Goal: Task Accomplishment & Management: Manage account settings

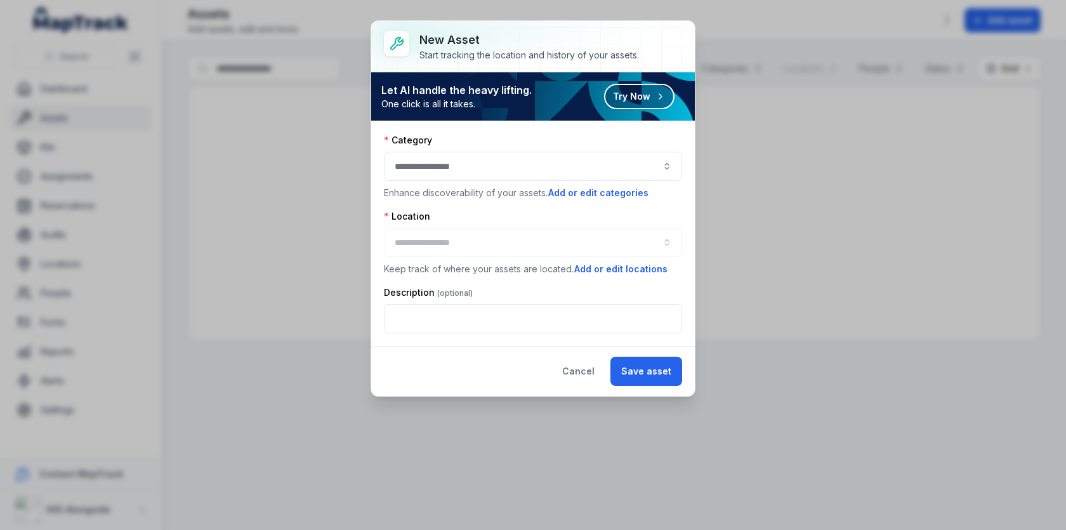
click at [495, 174] on button "button" at bounding box center [533, 166] width 298 height 29
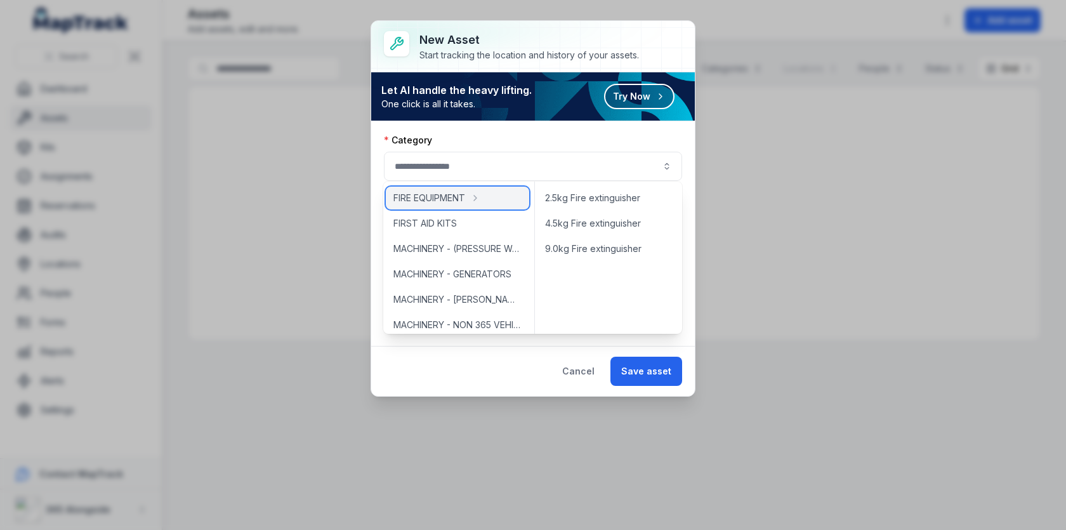
click at [490, 202] on div "FIRE EQUIPMENT" at bounding box center [457, 197] width 143 height 23
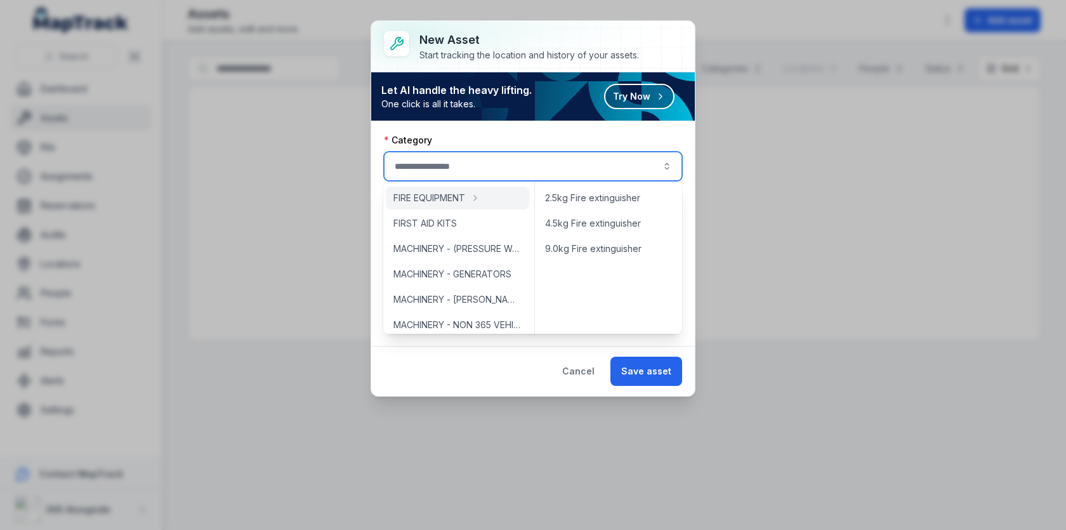
type input "**********"
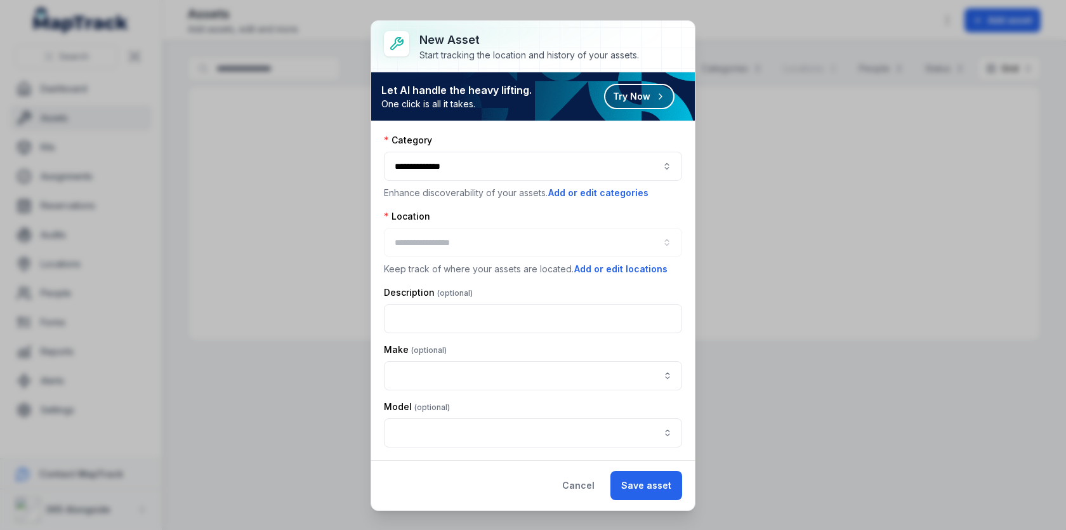
click at [483, 231] on div at bounding box center [533, 242] width 298 height 29
click at [601, 262] on button "Add or edit locations" at bounding box center [620, 269] width 95 height 14
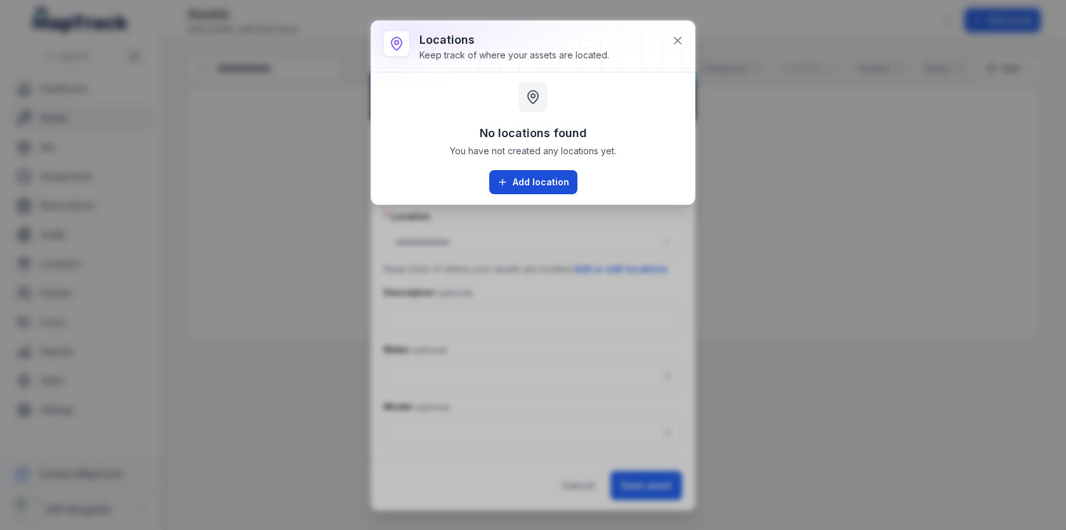
click at [525, 183] on button "Add location" at bounding box center [533, 182] width 88 height 24
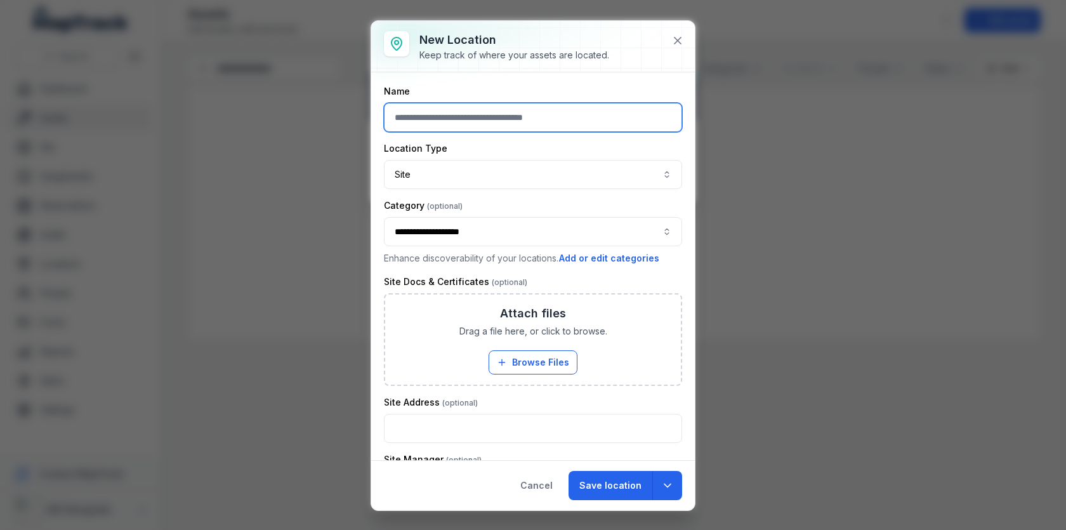
click at [478, 129] on input "text" at bounding box center [533, 117] width 298 height 29
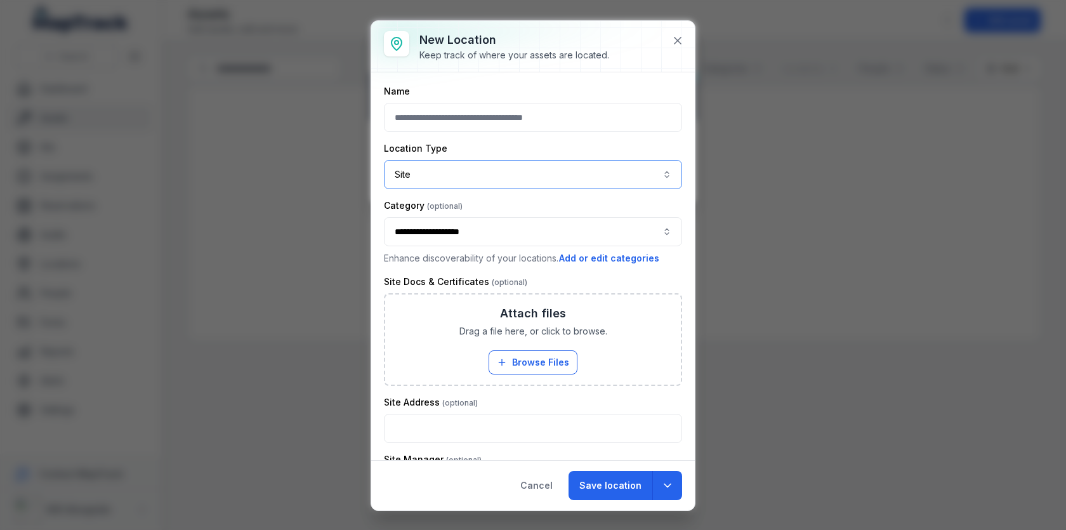
click at [435, 183] on button "Site ****" at bounding box center [533, 174] width 298 height 29
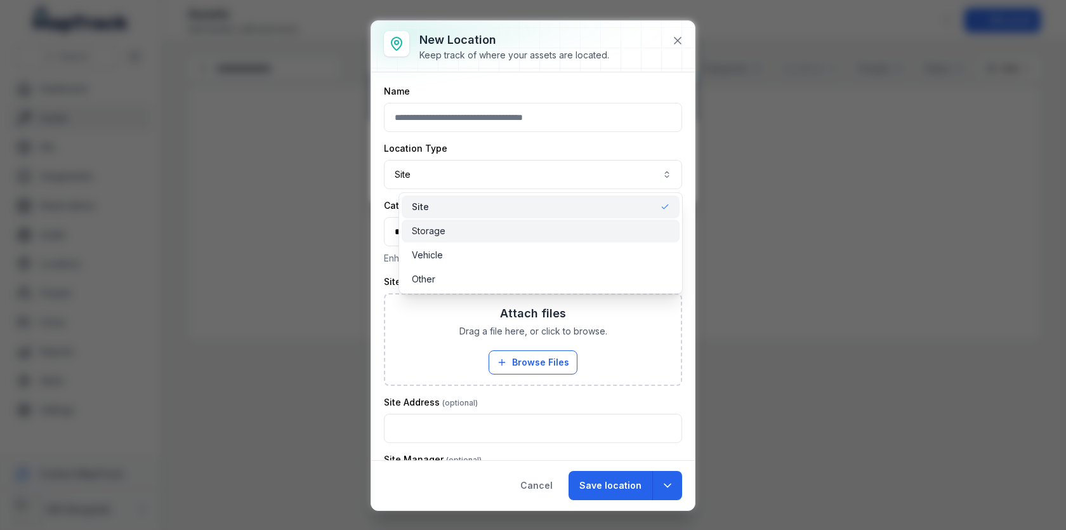
click at [451, 230] on div "Storage" at bounding box center [540, 231] width 257 height 13
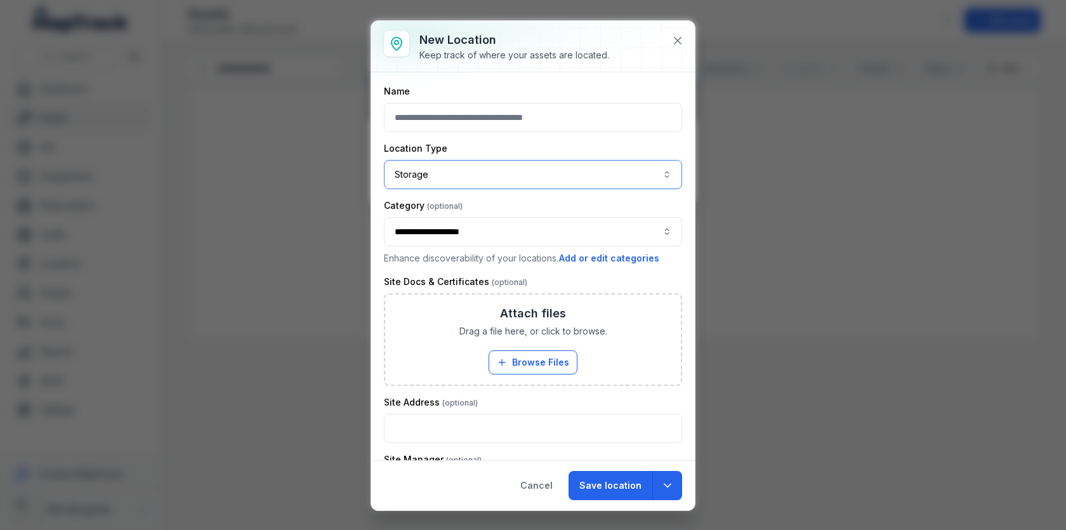
click at [459, 169] on button "Storage *******" at bounding box center [533, 174] width 298 height 29
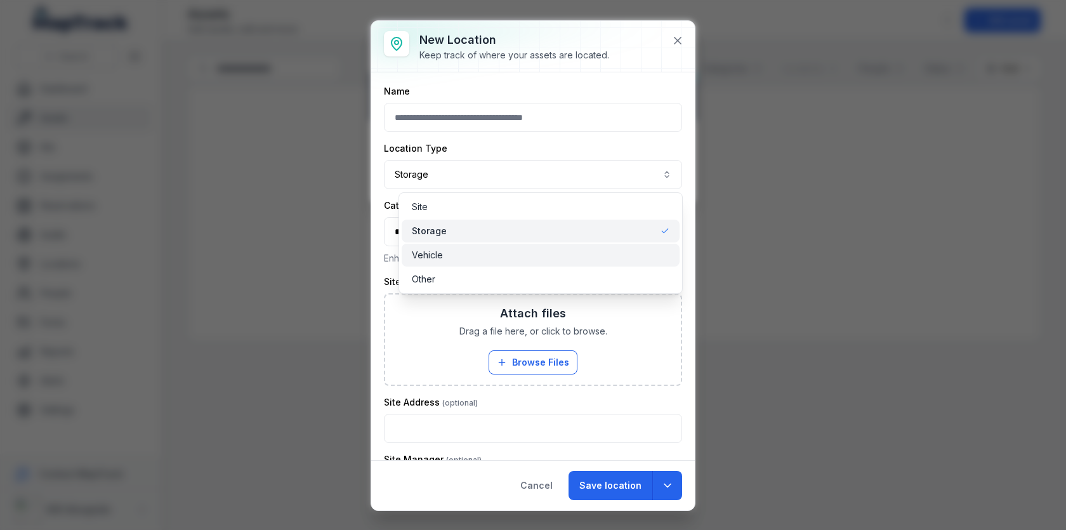
click at [457, 254] on div "Vehicle" at bounding box center [540, 255] width 257 height 13
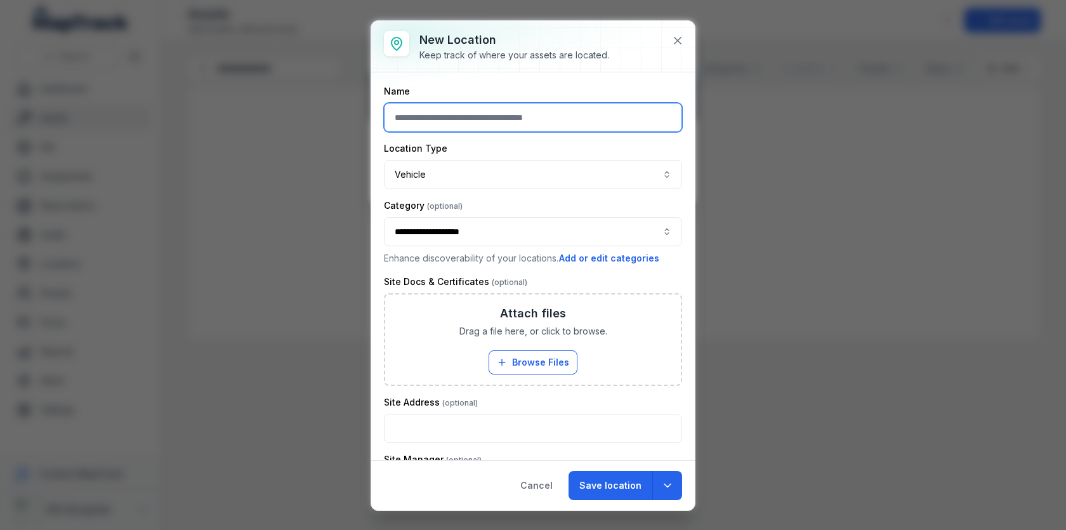
click at [469, 114] on input "text" at bounding box center [533, 117] width 298 height 29
type input "*"
click at [571, 236] on button "**********" at bounding box center [533, 231] width 298 height 29
type input "**********"
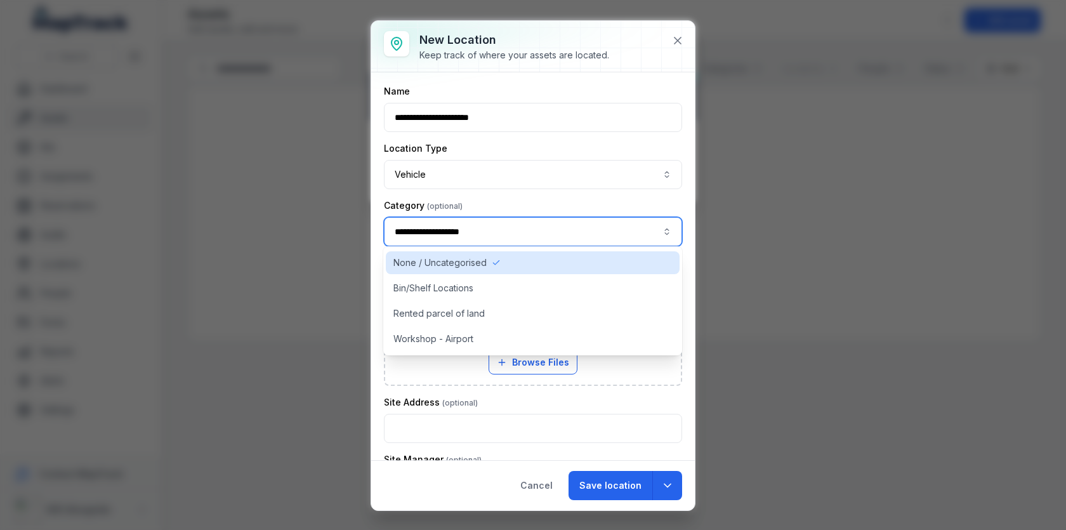
click at [571, 210] on div "**********" at bounding box center [533, 232] width 298 height 66
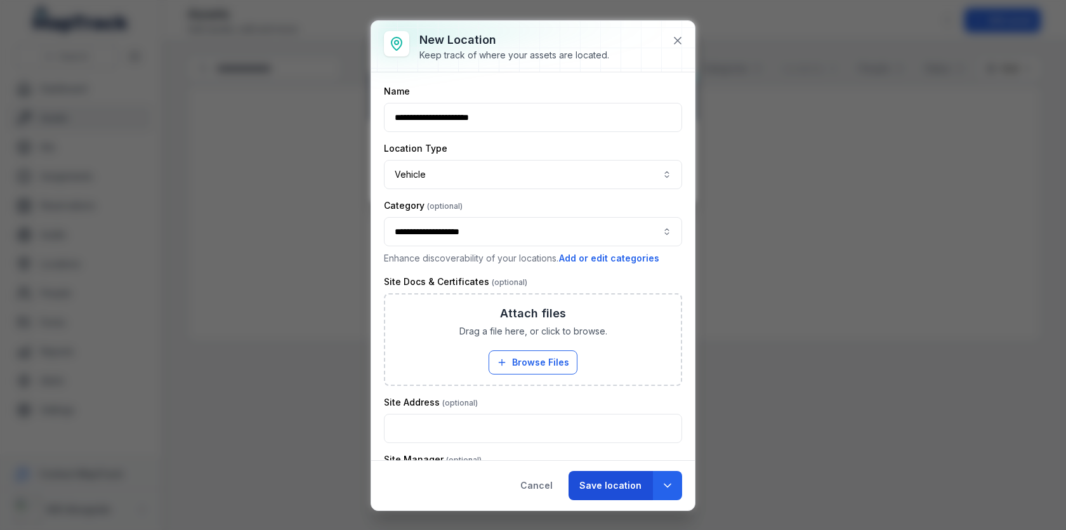
click at [604, 492] on button "Save location" at bounding box center [610, 485] width 84 height 29
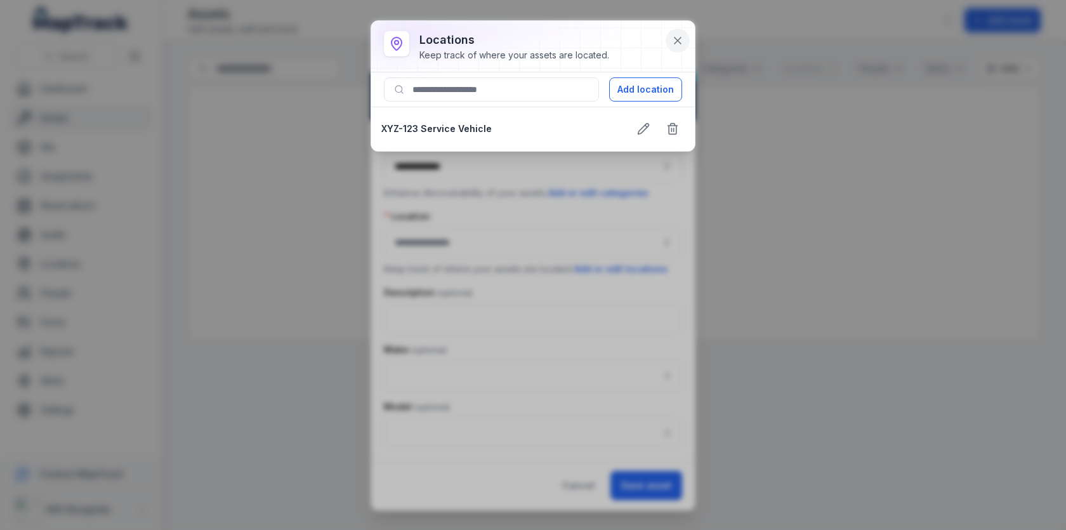
click at [675, 40] on icon at bounding box center [677, 40] width 13 height 13
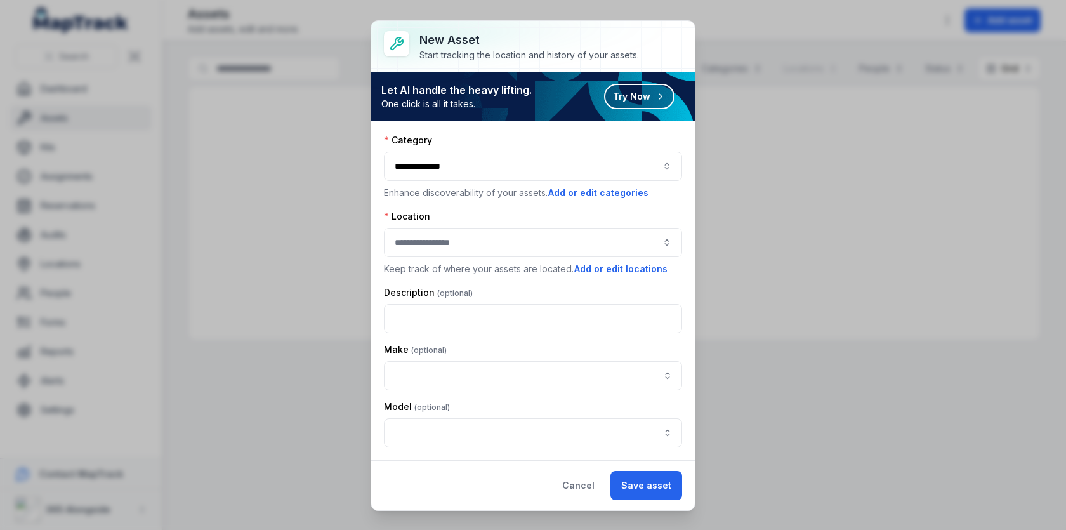
click at [518, 232] on button "button" at bounding box center [533, 242] width 298 height 29
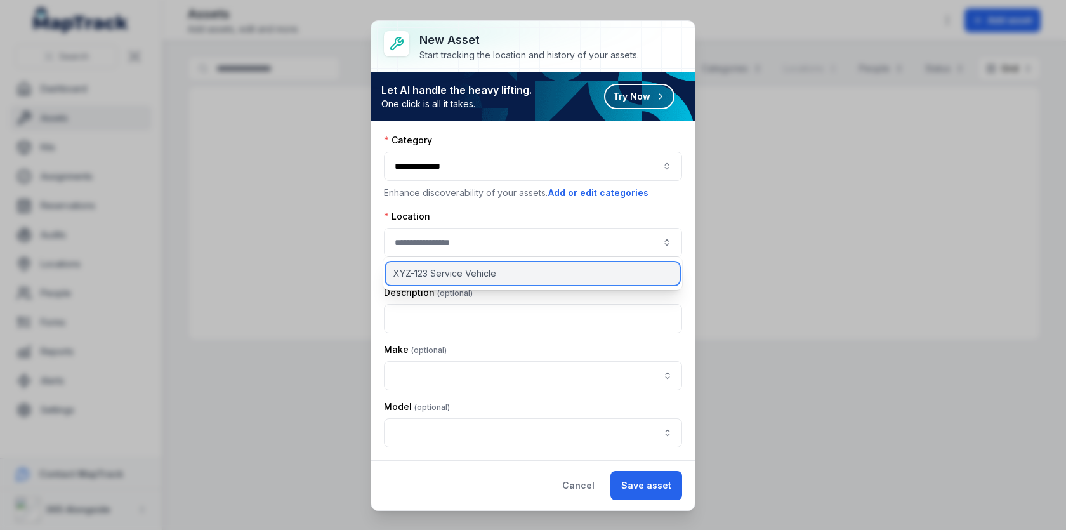
click at [505, 272] on div "XYZ-123 Service Vehicle" at bounding box center [533, 273] width 294 height 23
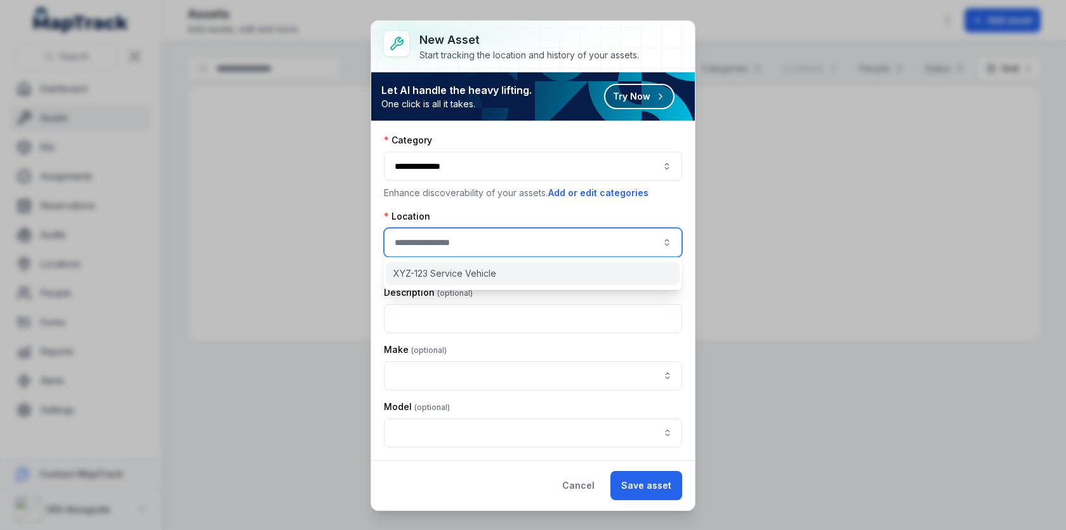
type input "**********"
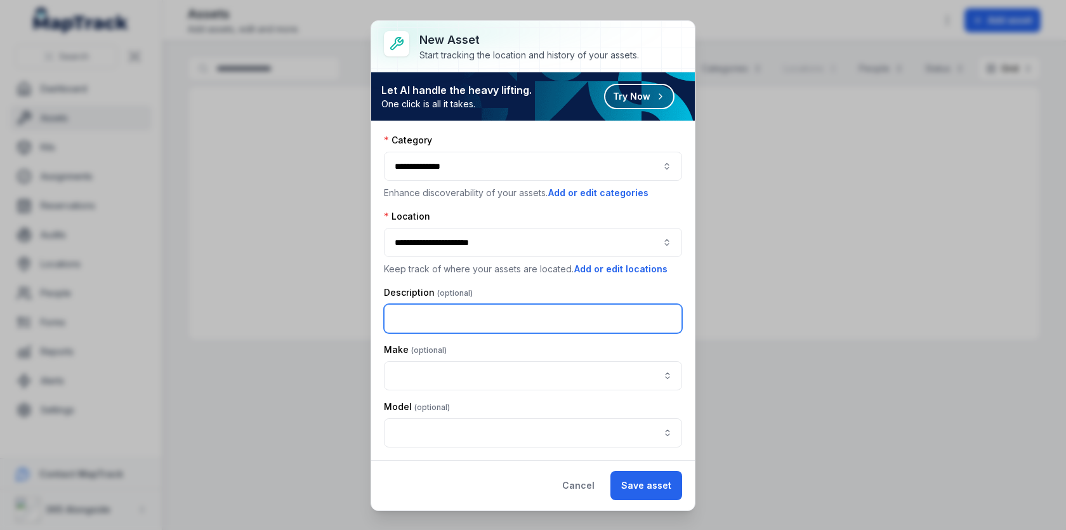
click at [459, 311] on input "text" at bounding box center [533, 318] width 298 height 29
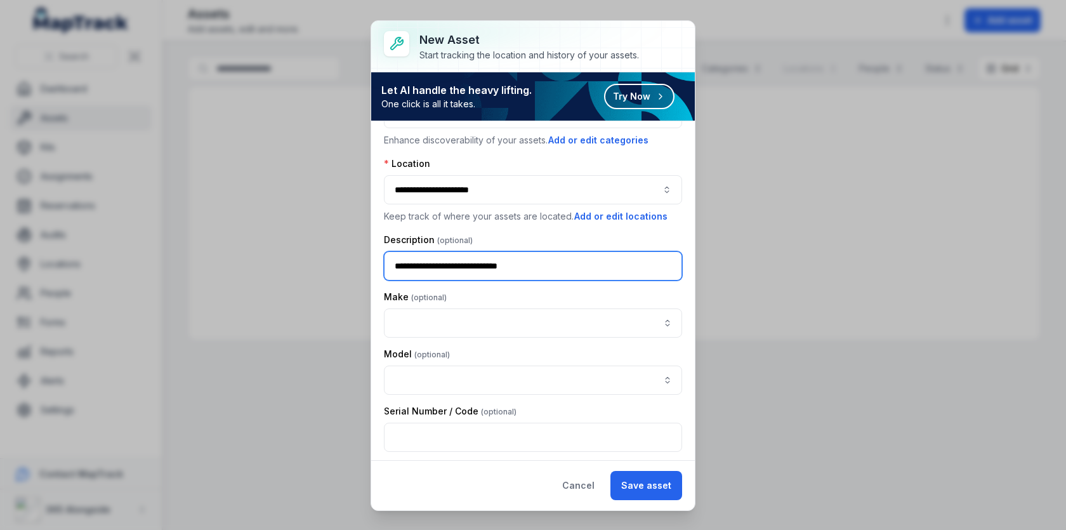
scroll to position [96, 0]
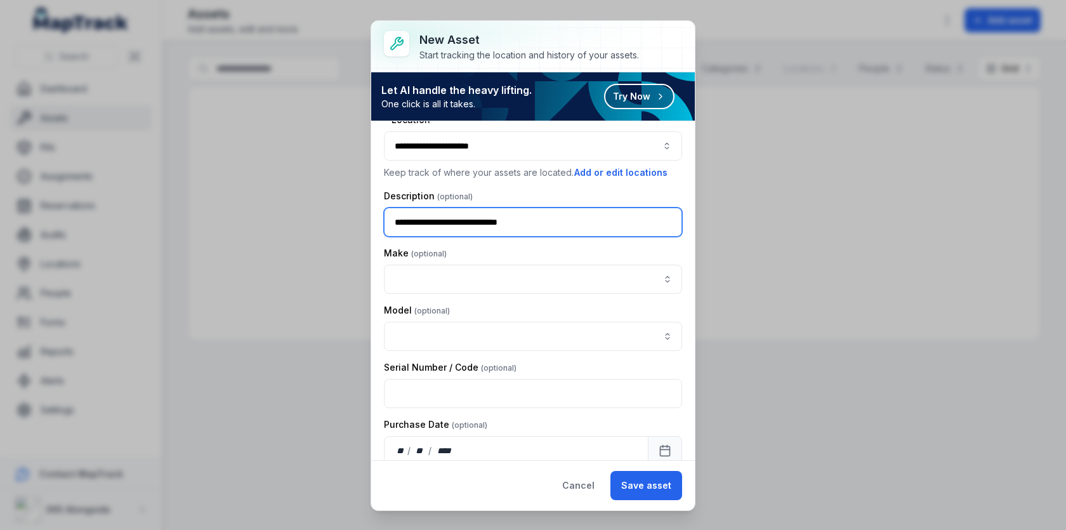
type input "**********"
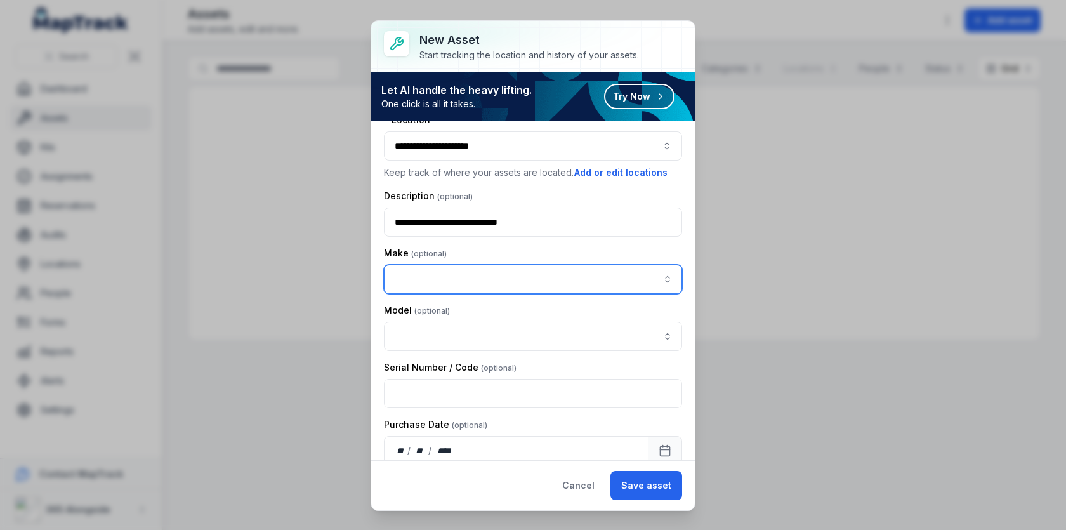
click at [540, 271] on input "asset-add:cf[2c9a1bd6-738d-4b2a-ac98-3f96f4078ca0]-label" at bounding box center [533, 278] width 298 height 29
click at [552, 314] on div "Create " Fire 123 "" at bounding box center [532, 309] width 272 height 13
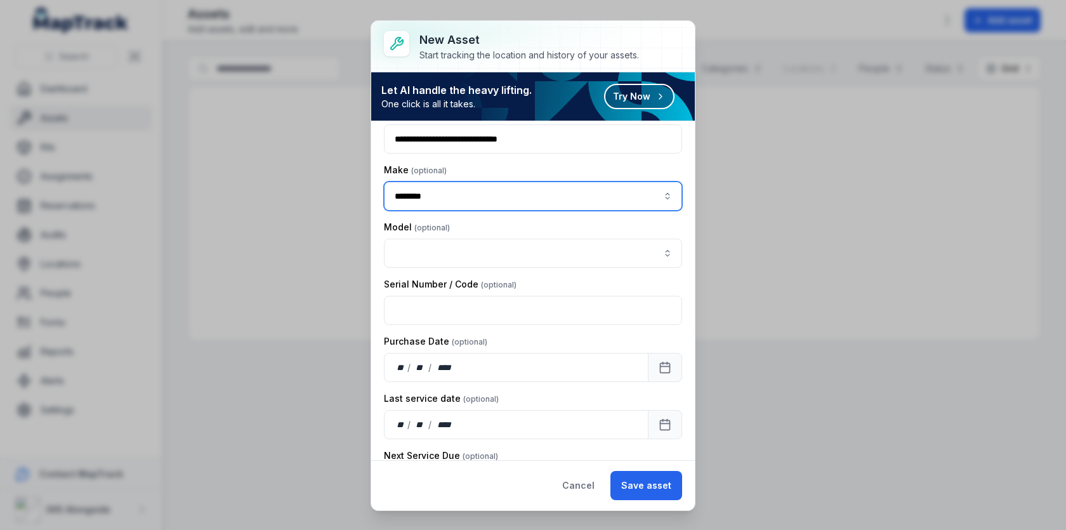
scroll to position [0, 0]
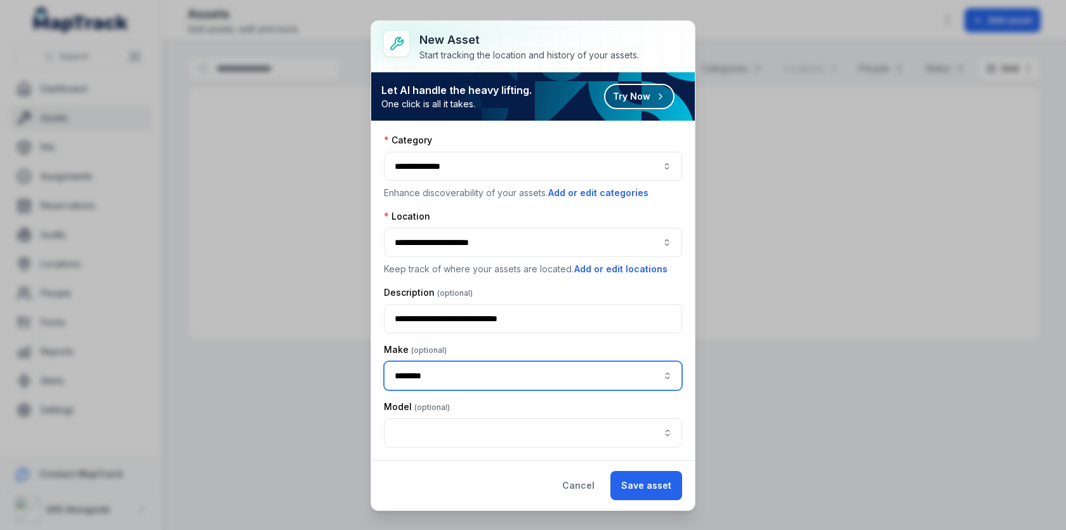
type input "********"
click at [578, 350] on div "Make" at bounding box center [533, 349] width 298 height 13
click at [595, 486] on button "Cancel" at bounding box center [578, 485] width 54 height 29
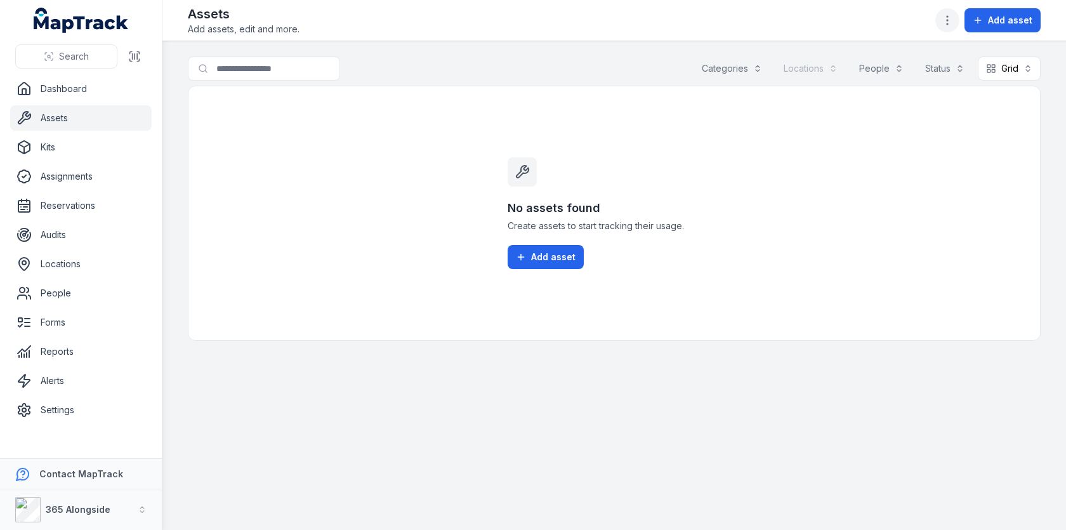
click at [953, 23] on icon "button" at bounding box center [947, 20] width 13 height 13
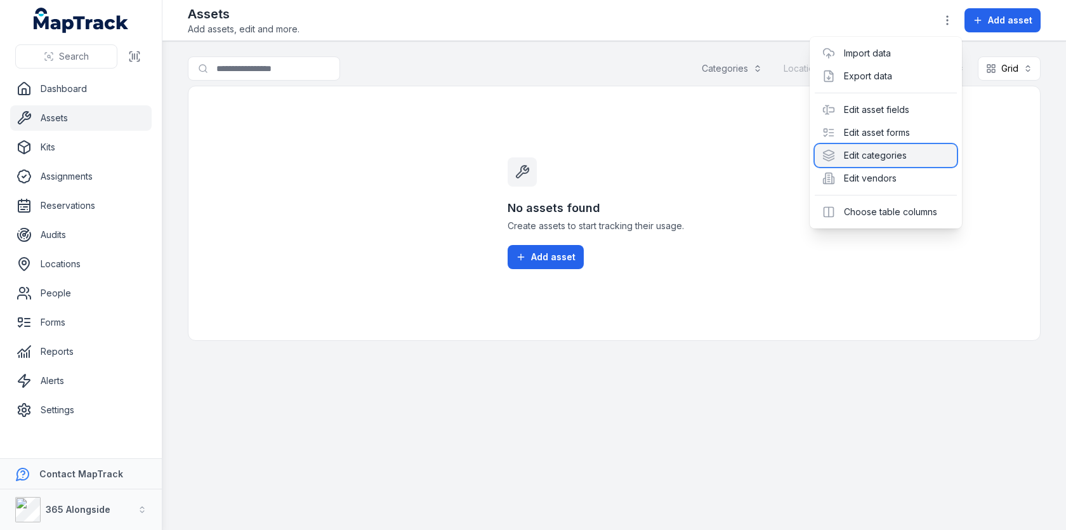
click at [881, 152] on div "Edit categories" at bounding box center [885, 155] width 142 height 23
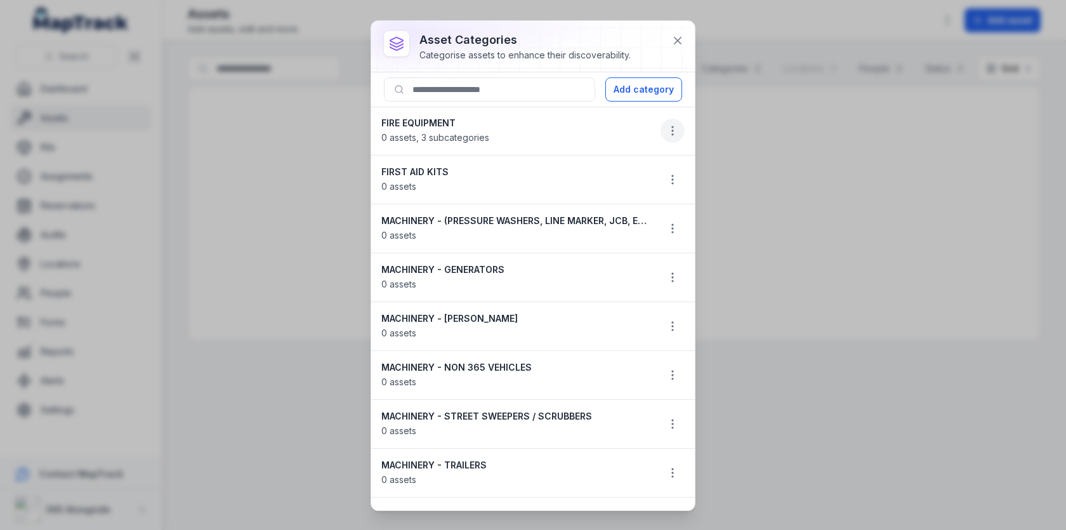
click at [664, 129] on button "button" at bounding box center [672, 131] width 24 height 24
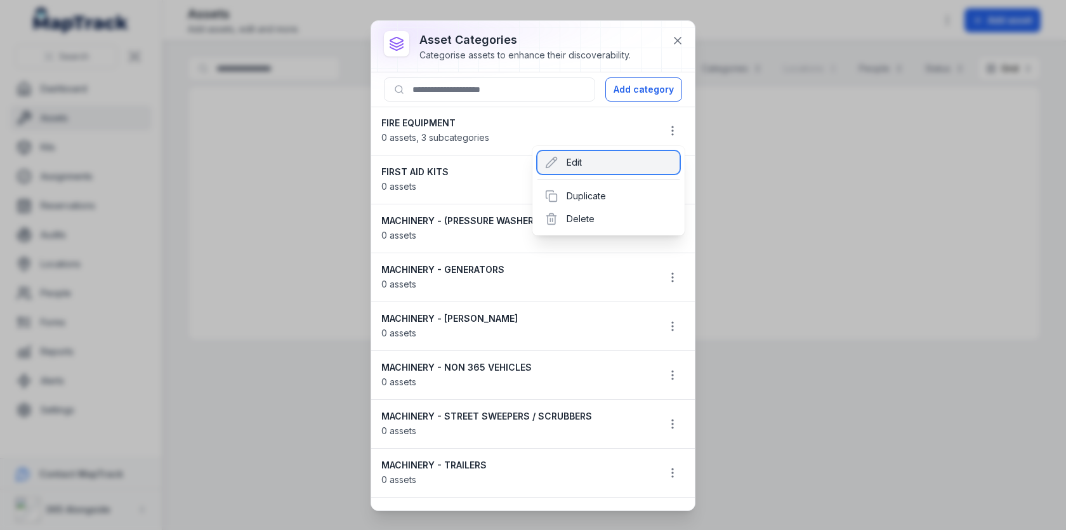
click at [584, 161] on div "Edit" at bounding box center [608, 162] width 142 height 23
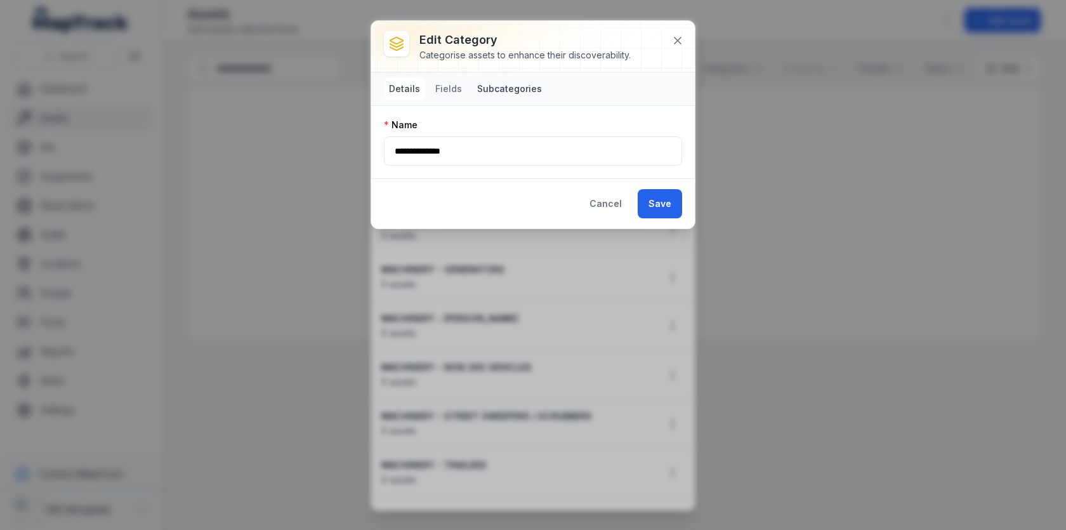
click at [490, 89] on button "Subcategories" at bounding box center [509, 88] width 75 height 23
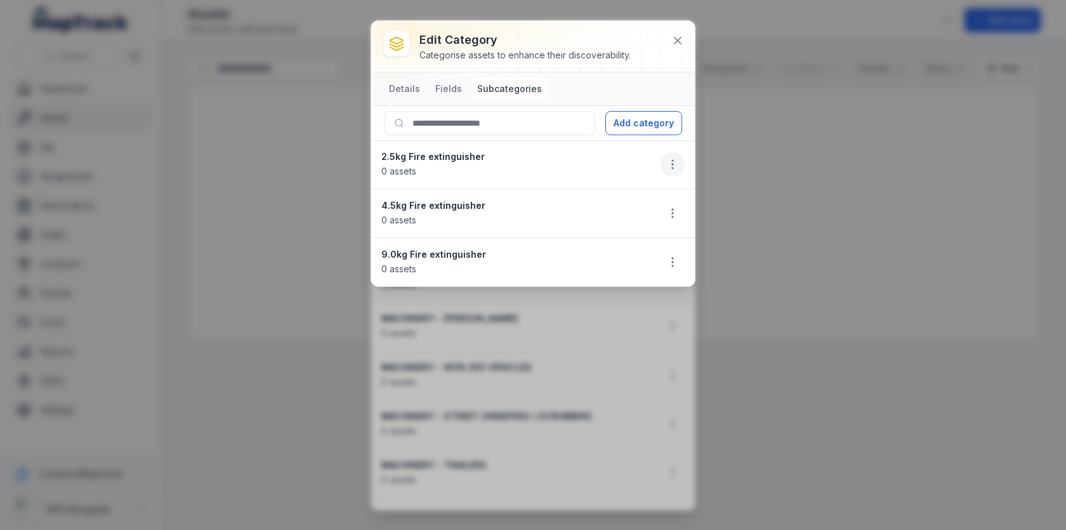
click at [668, 162] on icon "button" at bounding box center [672, 164] width 13 height 13
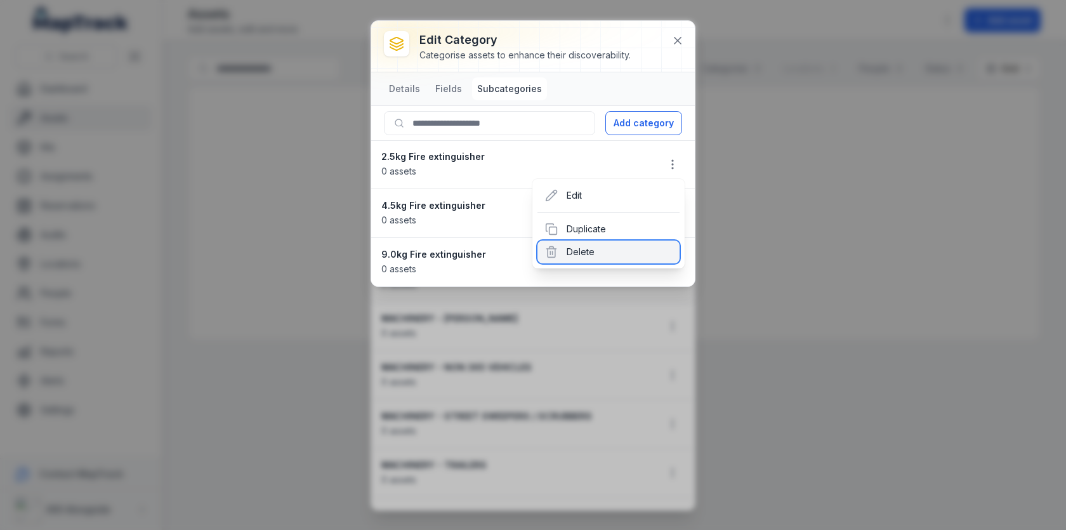
click at [622, 245] on div "Delete" at bounding box center [608, 251] width 142 height 23
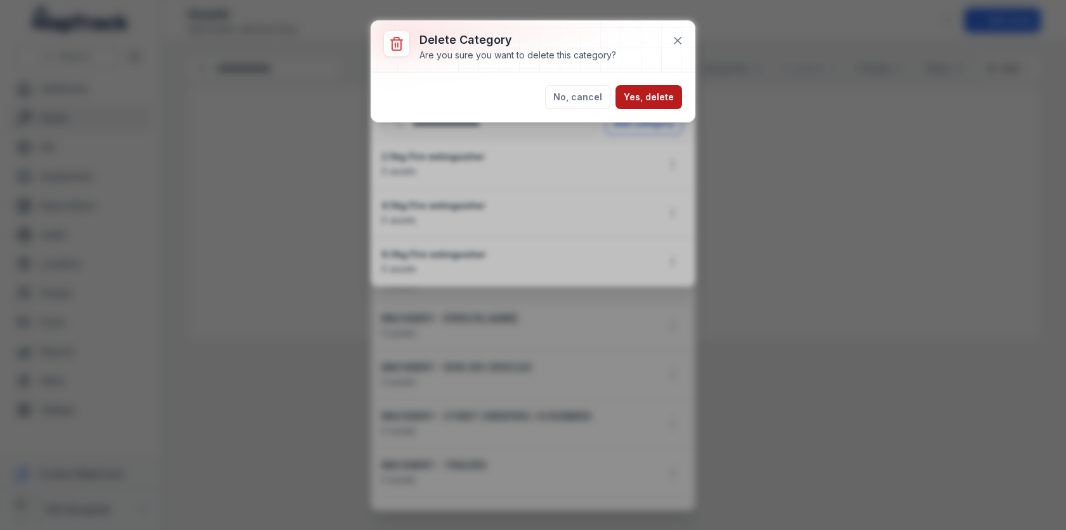
click at [653, 91] on button "Yes, delete" at bounding box center [648, 97] width 67 height 24
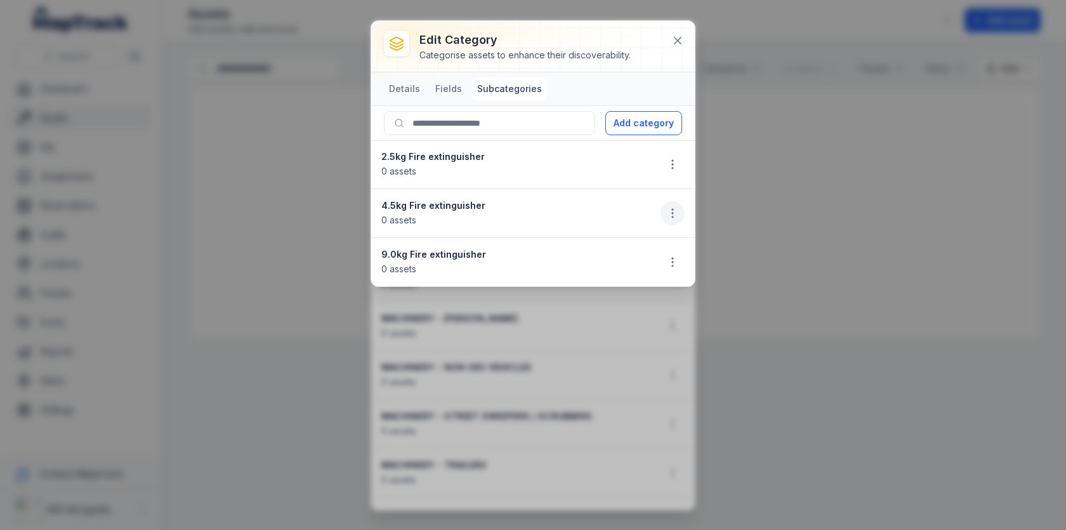
click at [673, 207] on icon "button" at bounding box center [672, 213] width 13 height 13
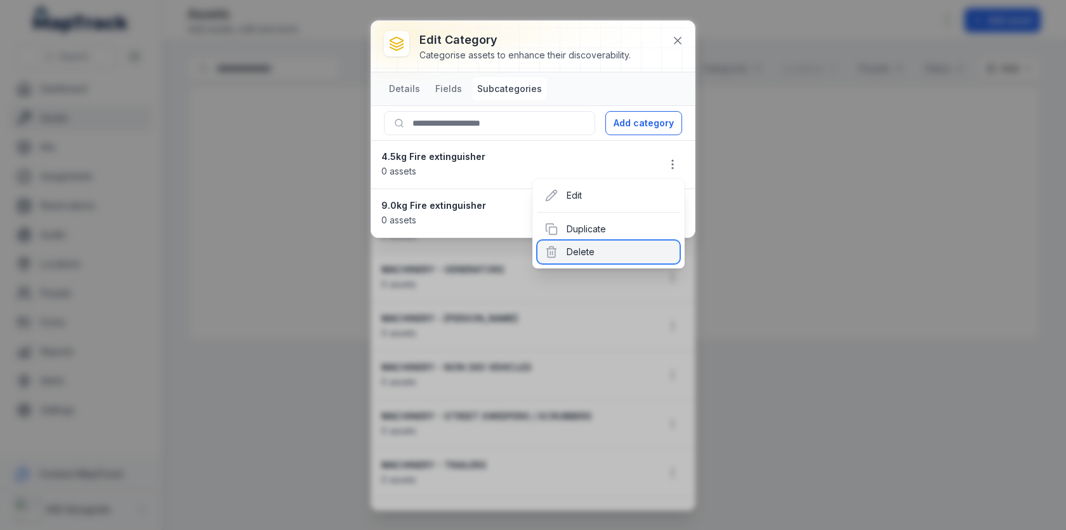
click at [642, 245] on div "Delete" at bounding box center [608, 251] width 142 height 23
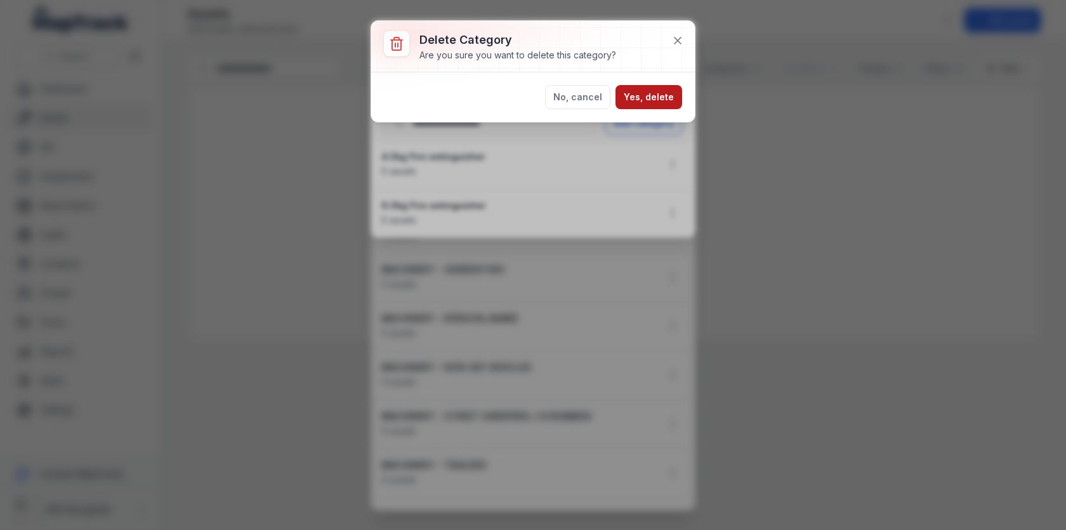
click at [663, 102] on button "Yes, delete" at bounding box center [648, 97] width 67 height 24
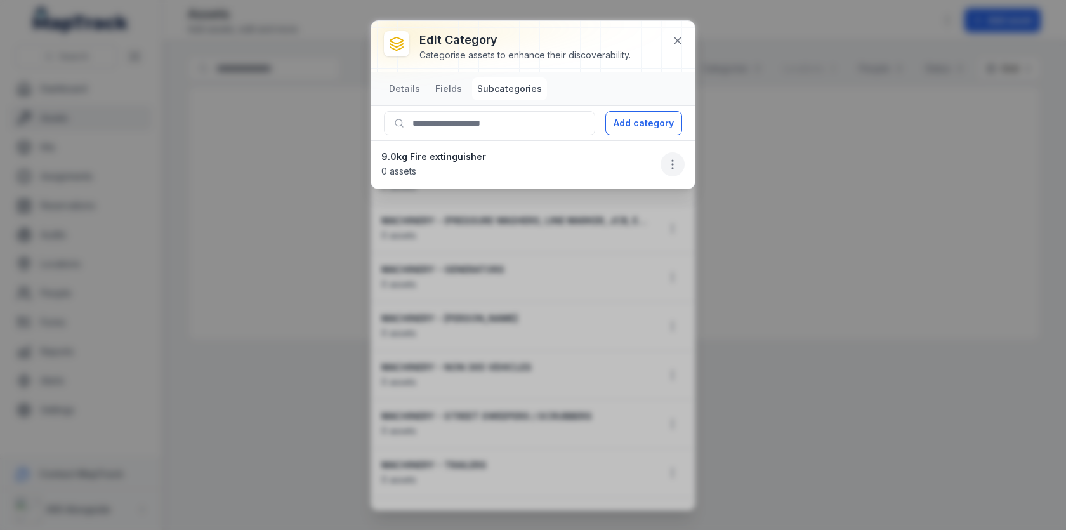
click at [674, 171] on button "button" at bounding box center [672, 164] width 24 height 24
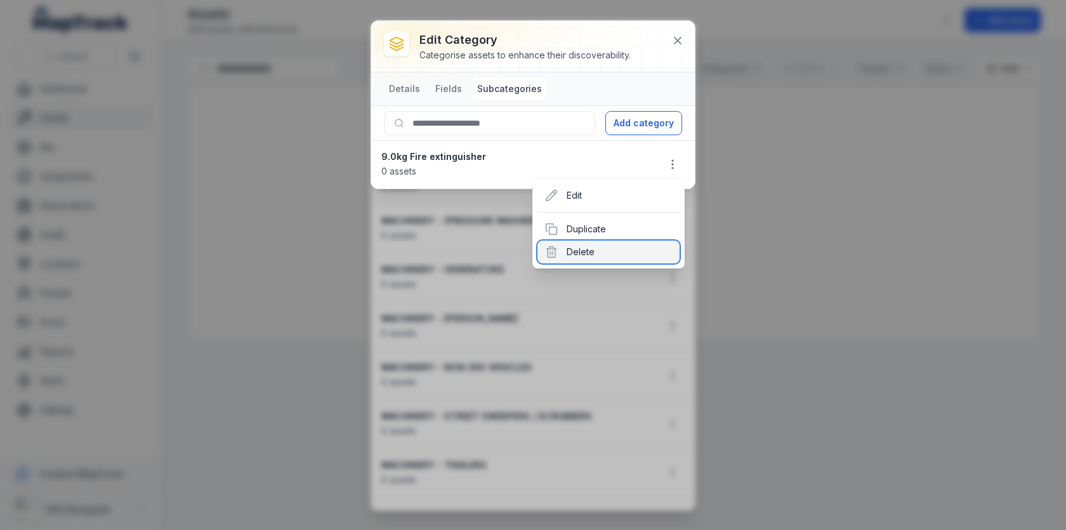
click at [608, 246] on div "Delete" at bounding box center [608, 251] width 142 height 23
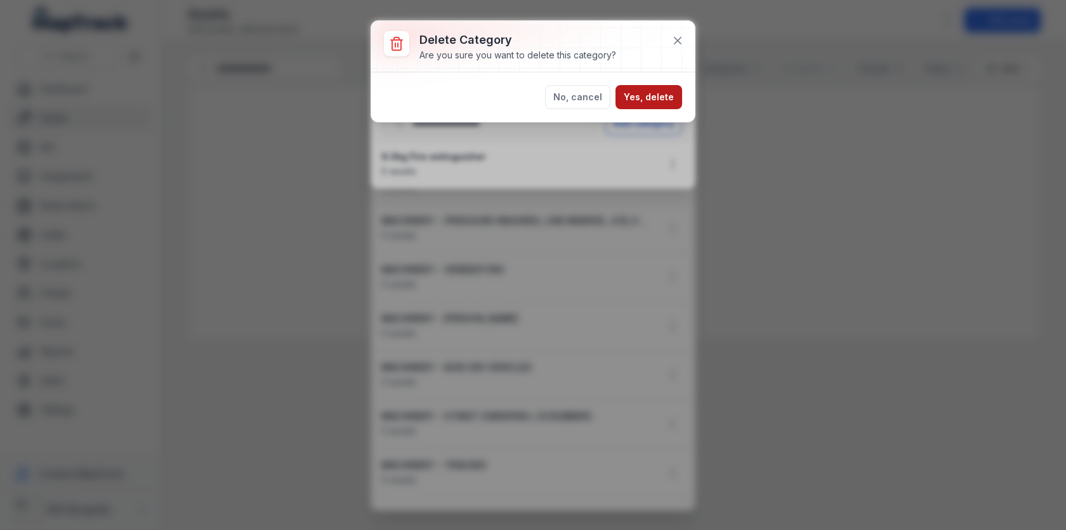
click at [634, 93] on button "Yes, delete" at bounding box center [648, 97] width 67 height 24
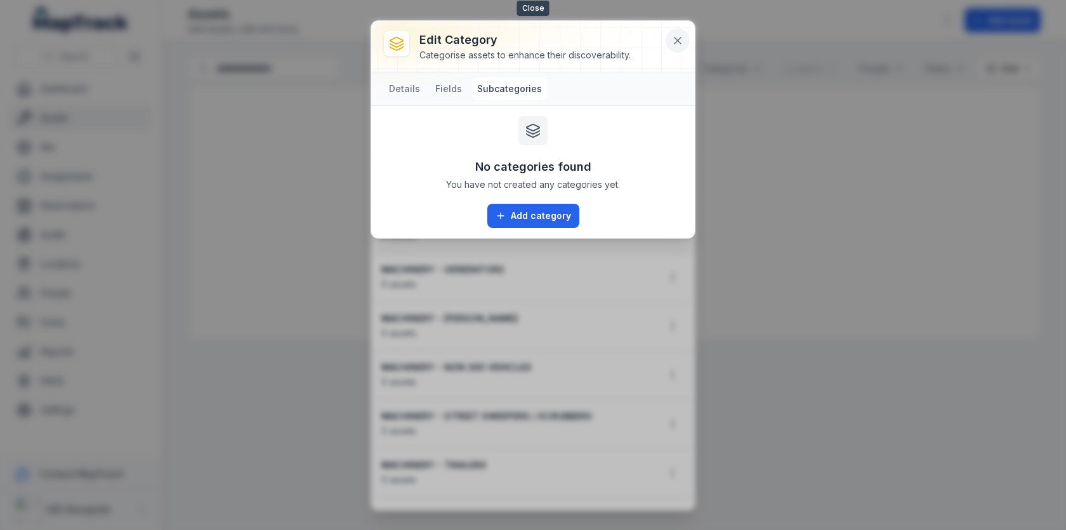
click at [684, 34] on button at bounding box center [677, 41] width 24 height 24
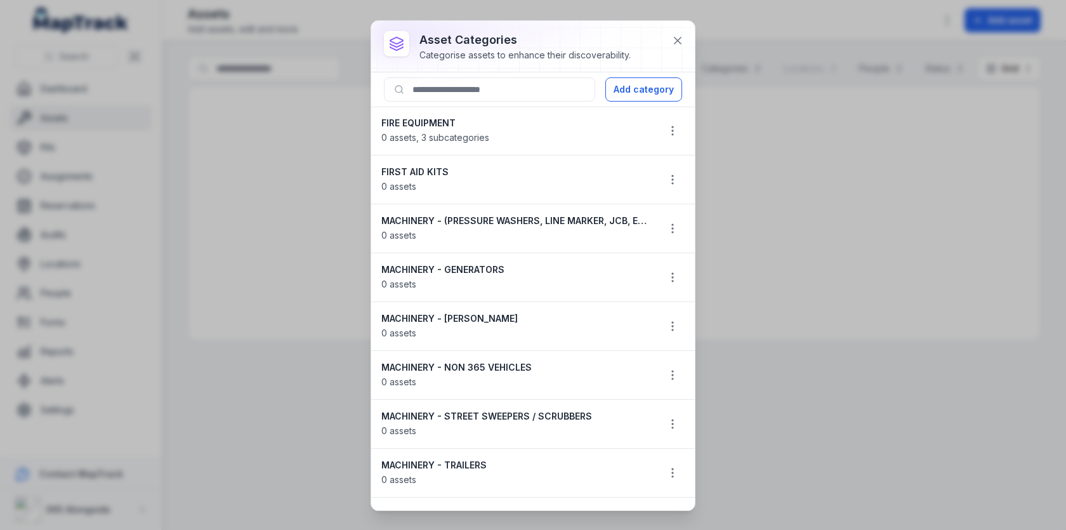
click at [501, 123] on strong "FIRE EQUIPMENT" at bounding box center [514, 123] width 266 height 13
click at [663, 126] on button "button" at bounding box center [672, 131] width 24 height 24
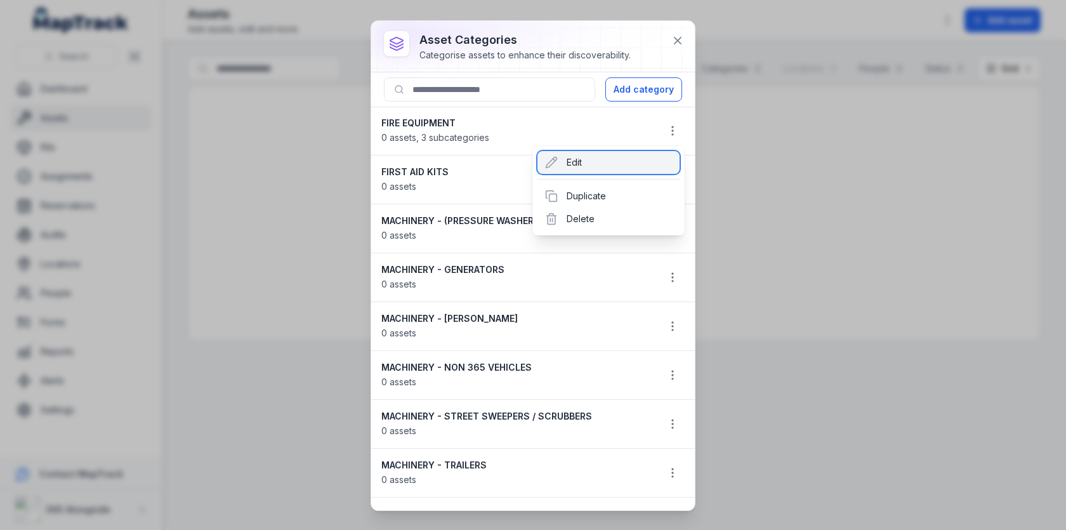
click at [566, 153] on div "Edit" at bounding box center [608, 162] width 142 height 23
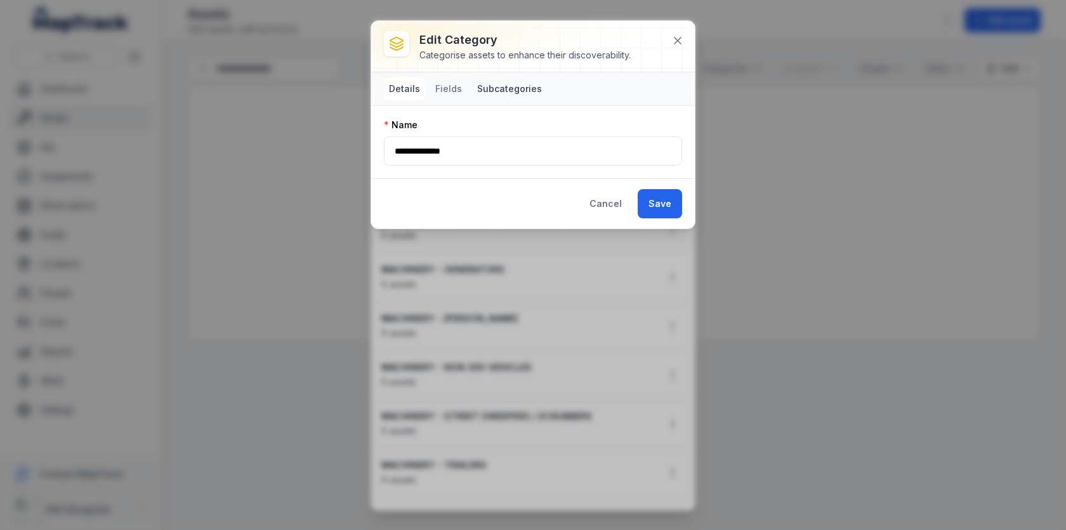
click at [497, 91] on button "Subcategories" at bounding box center [509, 88] width 75 height 23
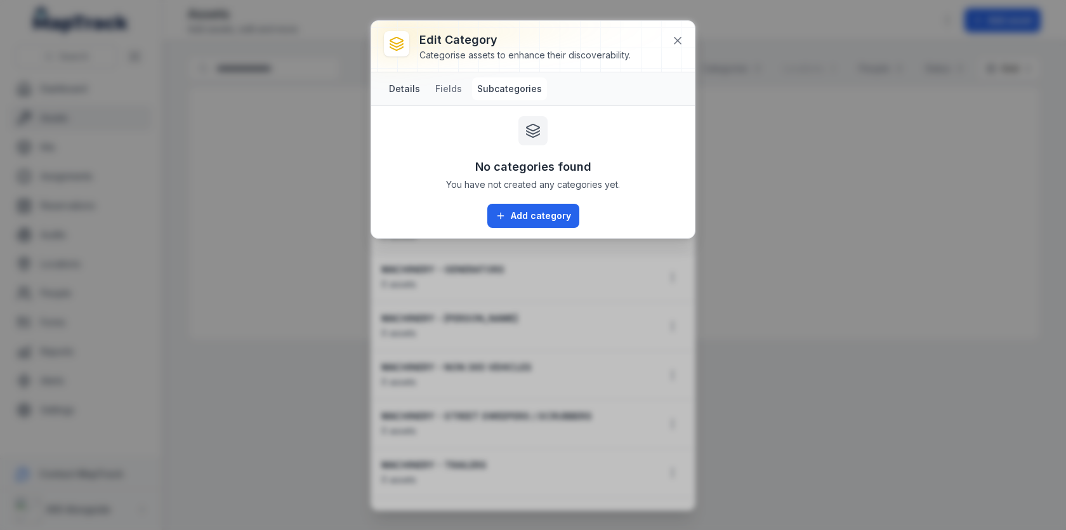
click at [412, 86] on button "Details" at bounding box center [404, 88] width 41 height 23
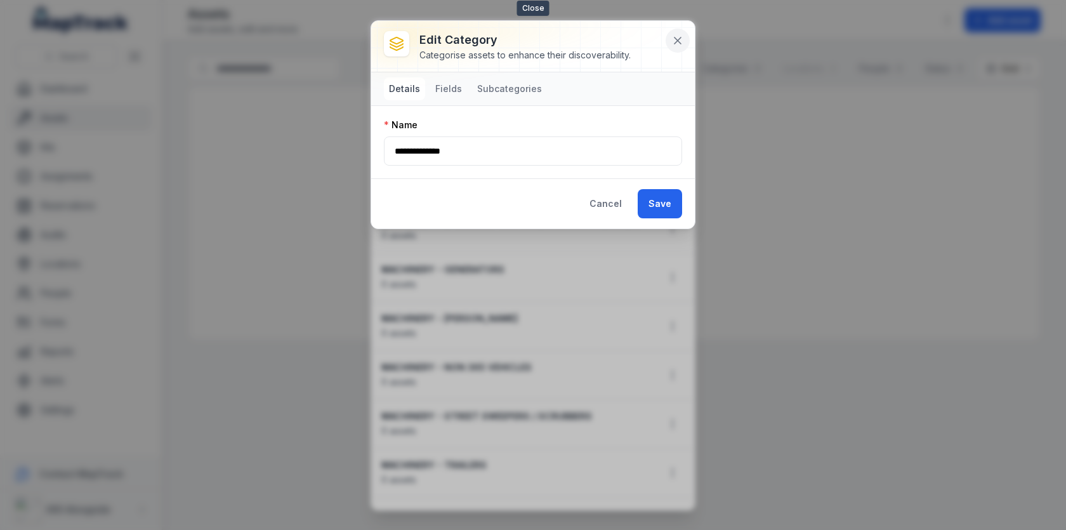
click at [675, 37] on icon at bounding box center [677, 40] width 13 height 13
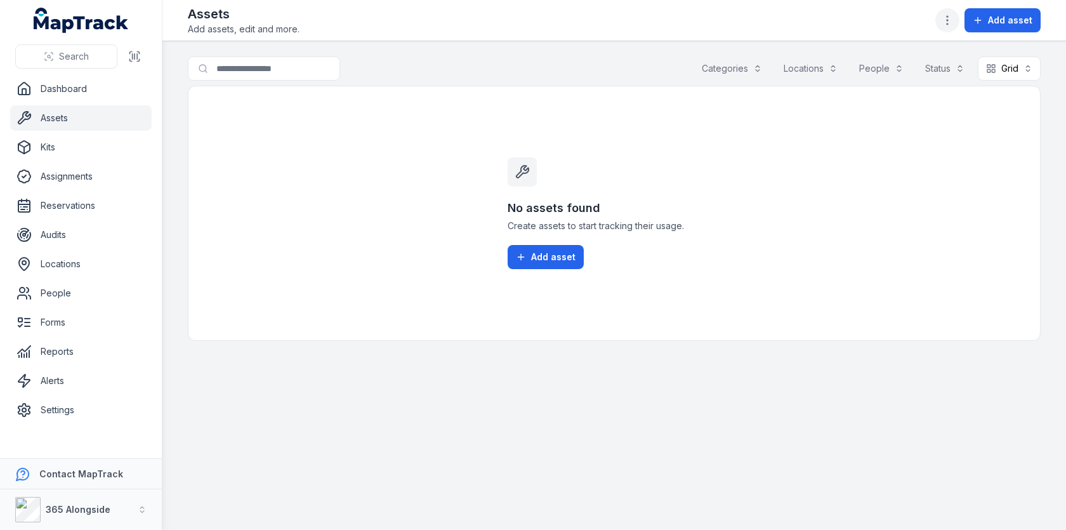
click at [948, 23] on icon "button" at bounding box center [947, 20] width 13 height 13
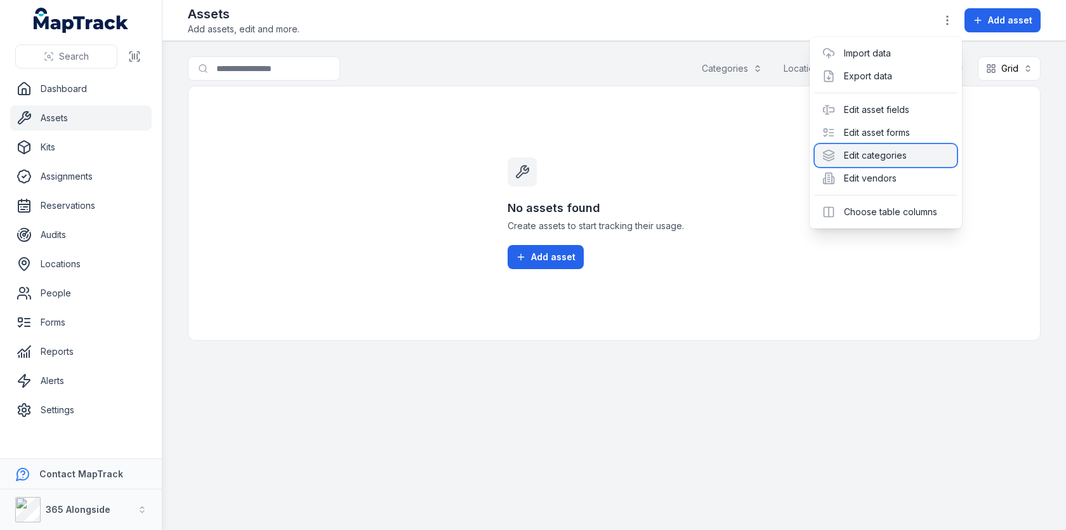
click at [884, 150] on div "Edit categories" at bounding box center [885, 155] width 142 height 23
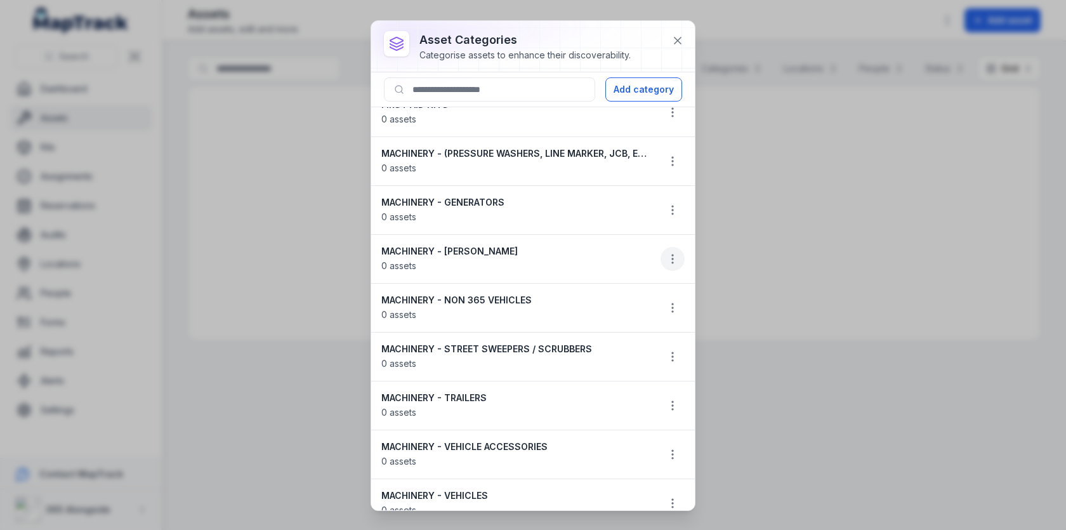
scroll to position [58, 0]
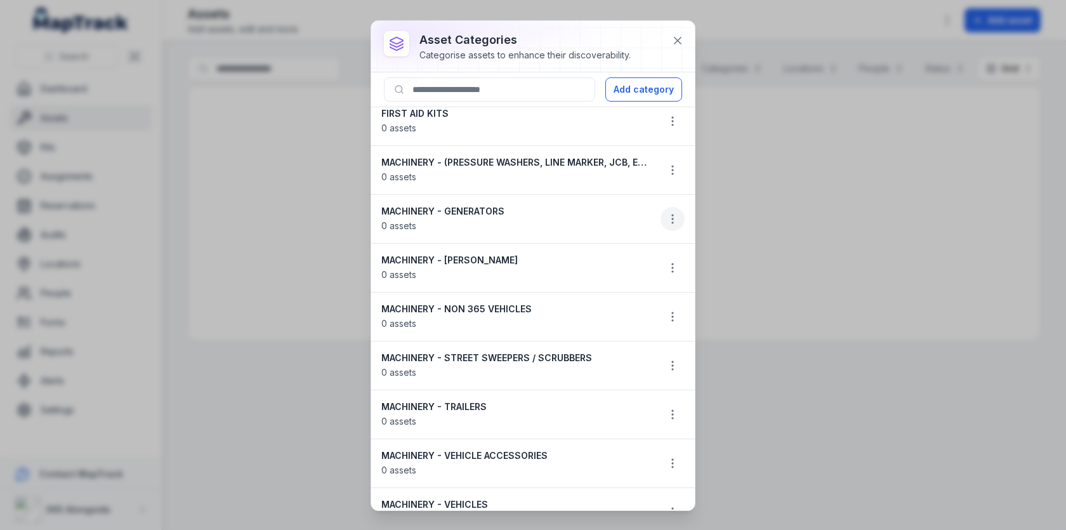
click at [666, 215] on icon "button" at bounding box center [672, 218] width 13 height 13
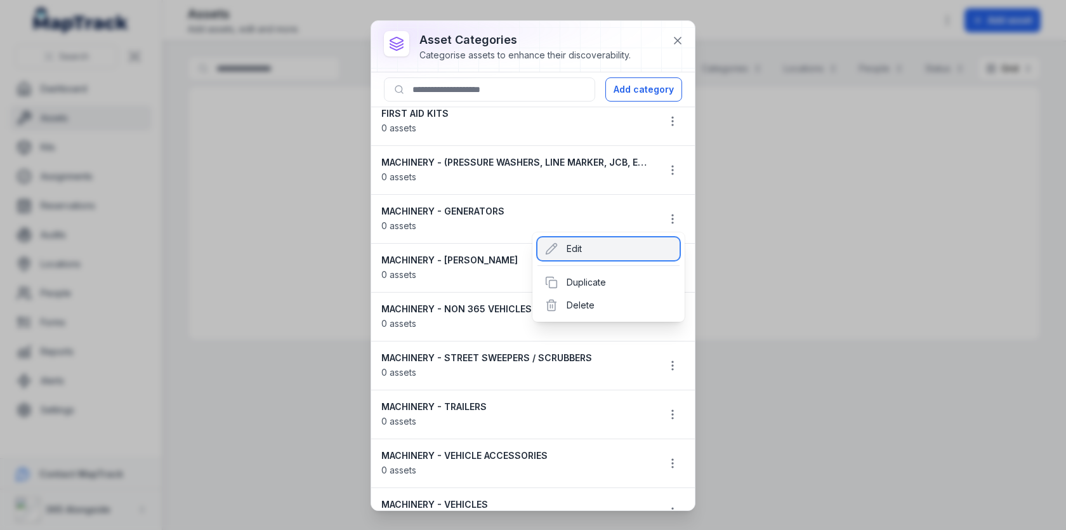
click at [618, 244] on div "Edit" at bounding box center [608, 248] width 142 height 23
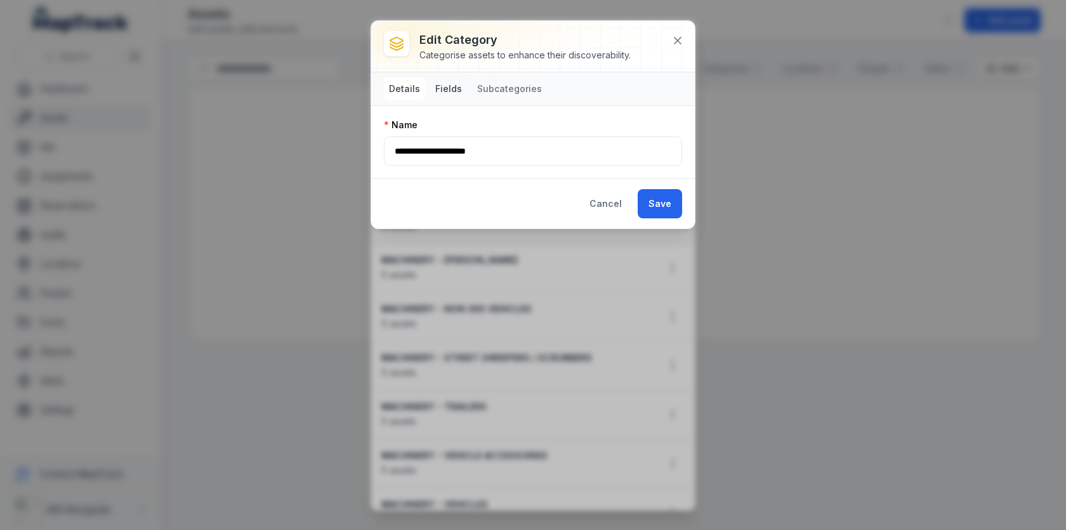
click at [454, 83] on button "Fields" at bounding box center [448, 88] width 37 height 23
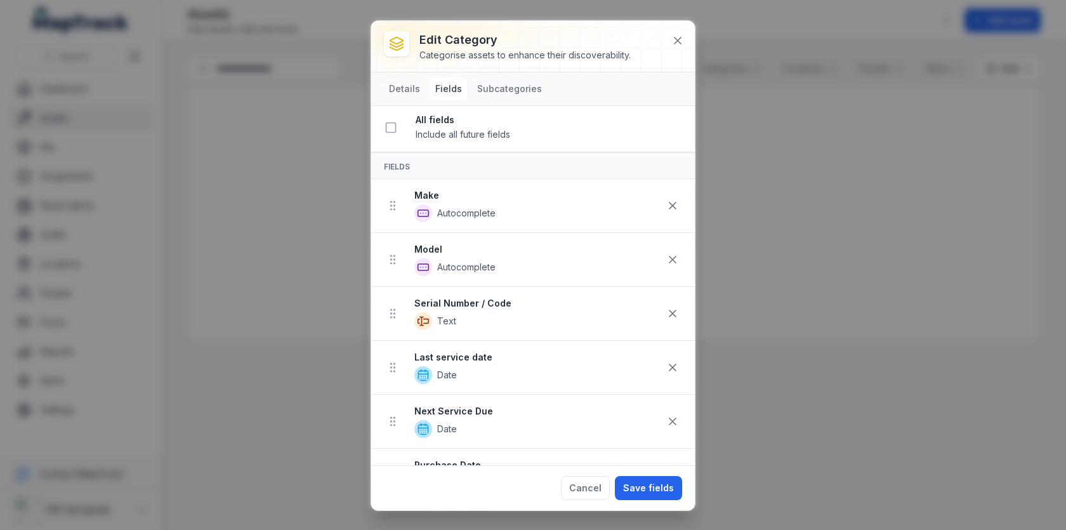
scroll to position [0, 0]
click at [682, 41] on icon at bounding box center [677, 40] width 13 height 13
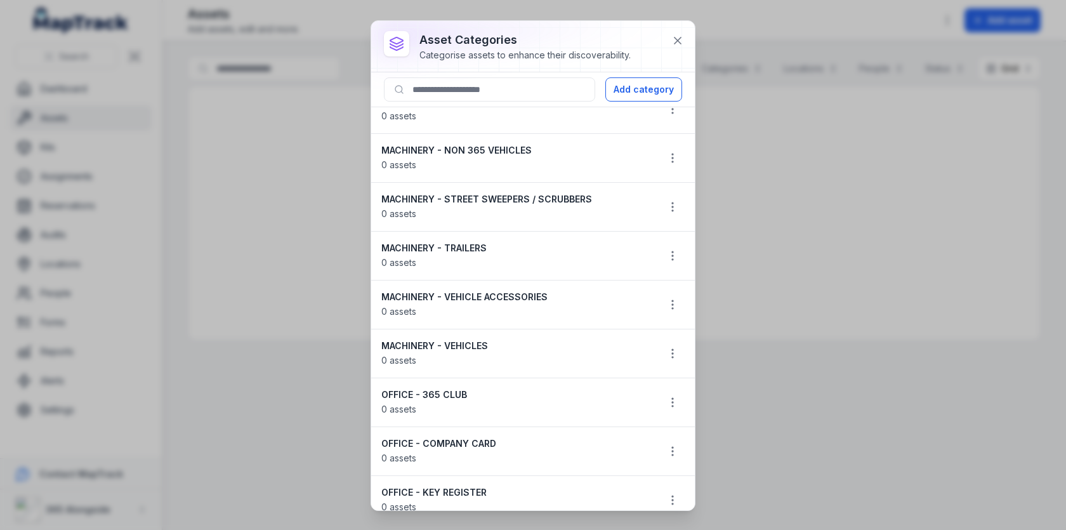
scroll to position [211, 0]
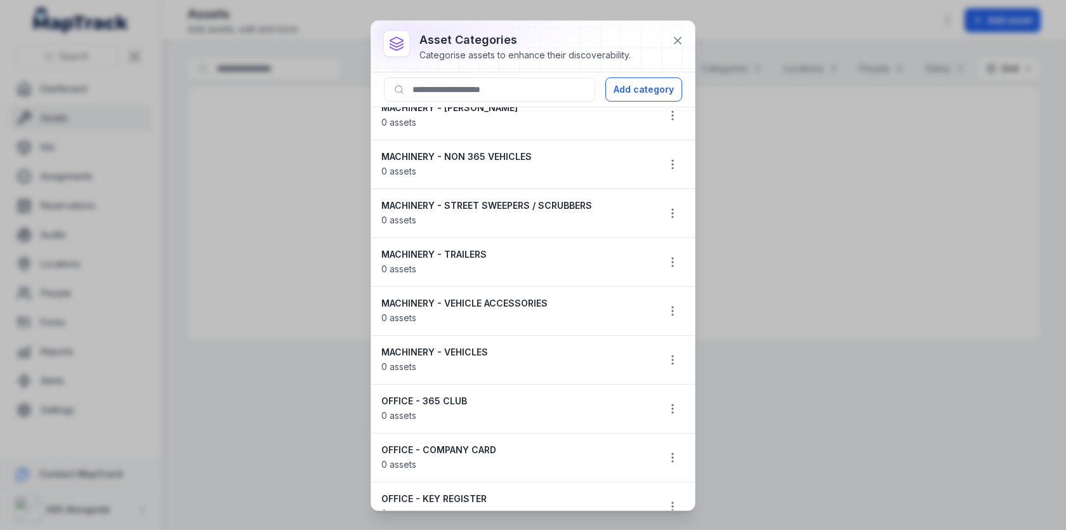
click at [511, 297] on strong "MACHINERY - VEHICLE ACCESSORIES" at bounding box center [514, 303] width 266 height 13
click at [472, 349] on strong "MACHINERY - VEHICLES" at bounding box center [514, 352] width 266 height 13
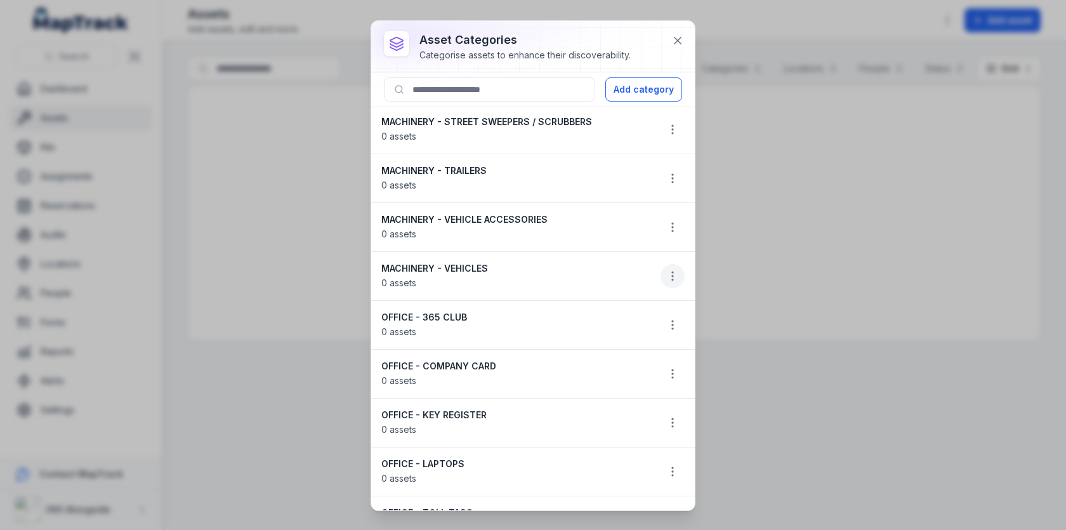
click at [675, 270] on icon "button" at bounding box center [672, 276] width 13 height 13
click at [660, 308] on div "Edit" at bounding box center [608, 301] width 142 height 23
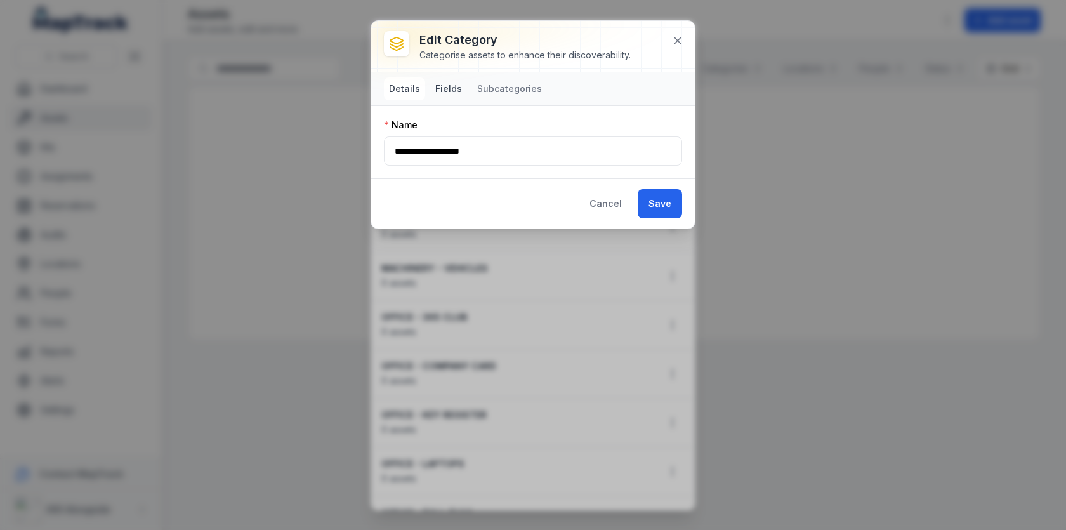
click at [449, 85] on button "Fields" at bounding box center [448, 88] width 37 height 23
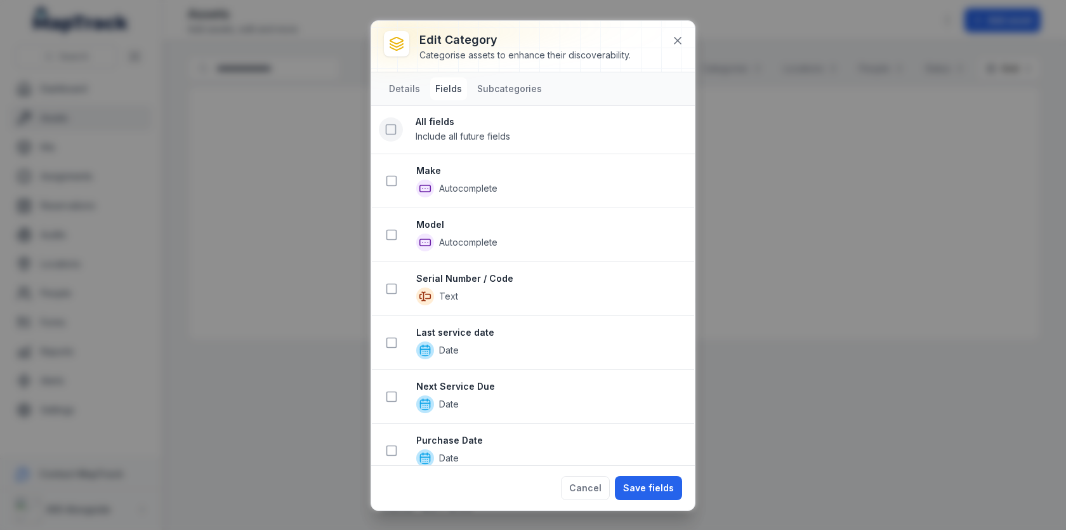
click at [392, 133] on rect at bounding box center [391, 130] width 10 height 10
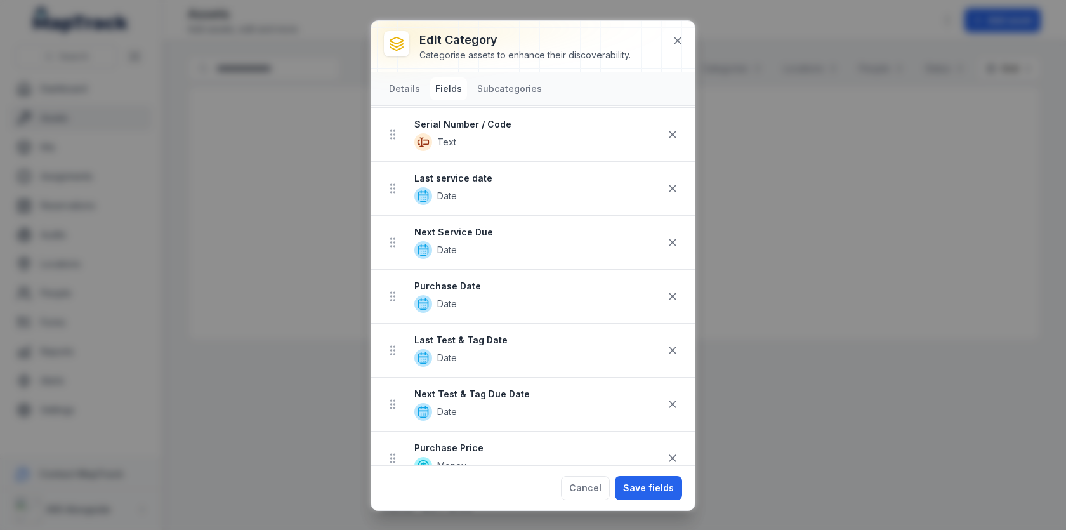
scroll to position [185, 0]
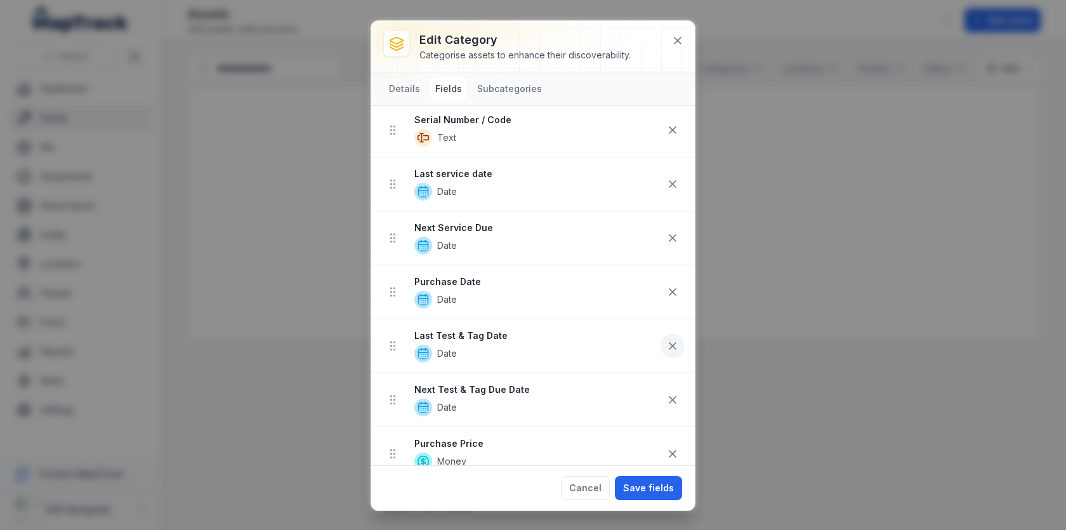
click at [677, 339] on icon at bounding box center [672, 345] width 13 height 13
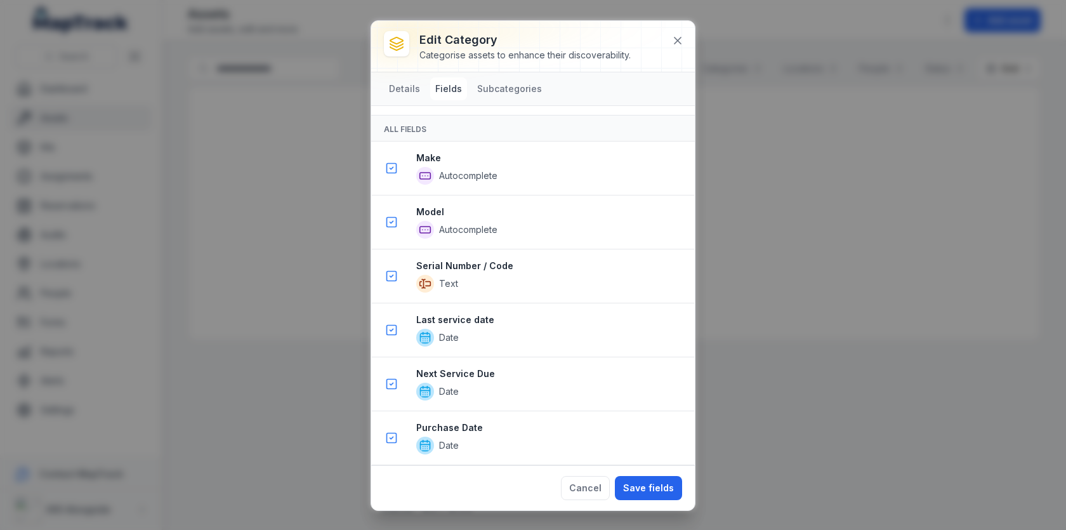
scroll to position [792, 0]
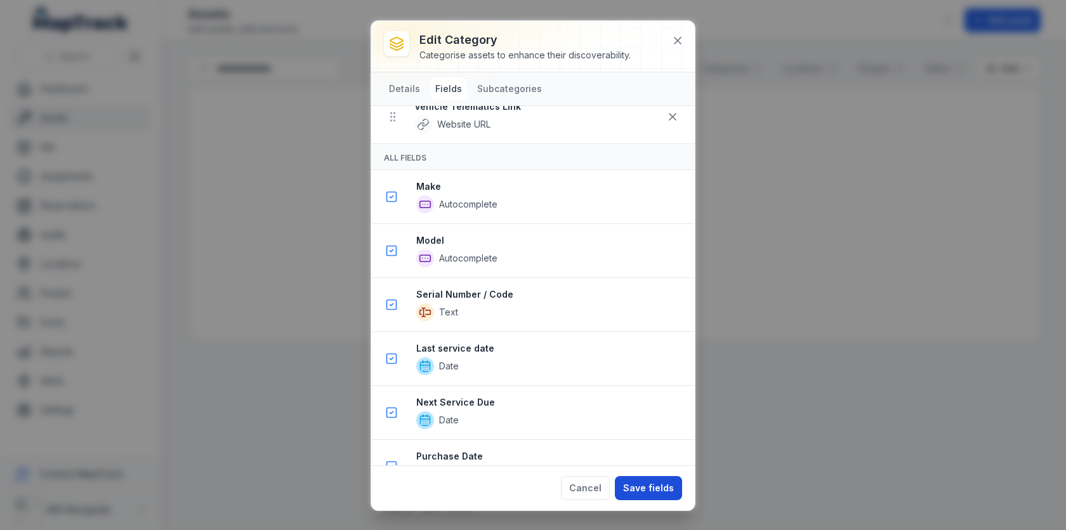
click at [631, 490] on button "Save fields" at bounding box center [648, 488] width 67 height 24
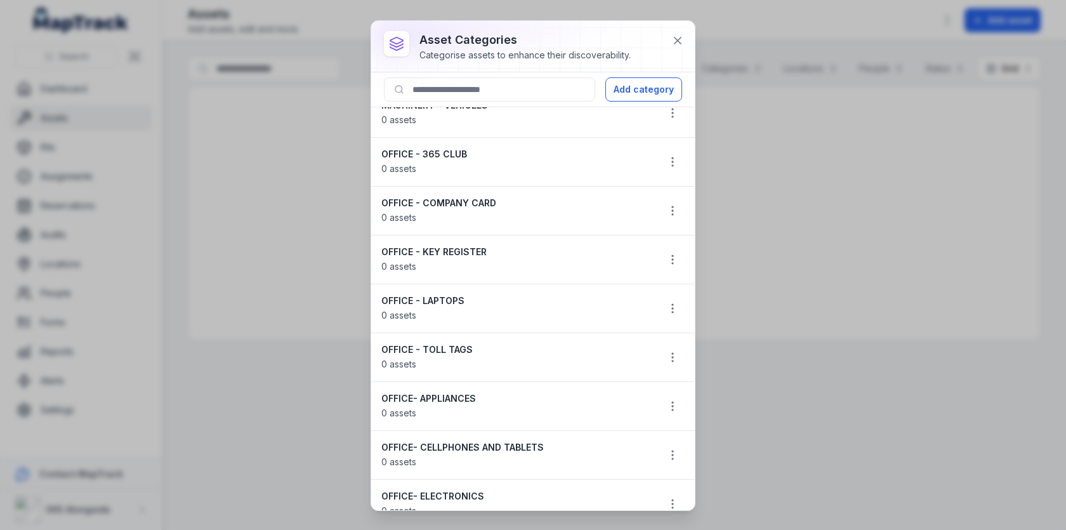
scroll to position [479, 0]
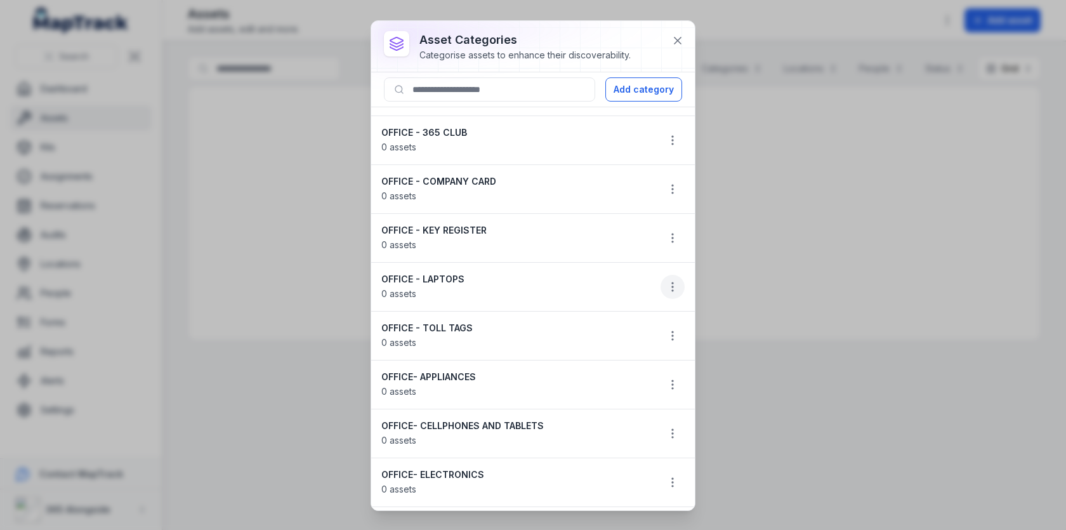
click at [681, 277] on button "button" at bounding box center [672, 287] width 24 height 24
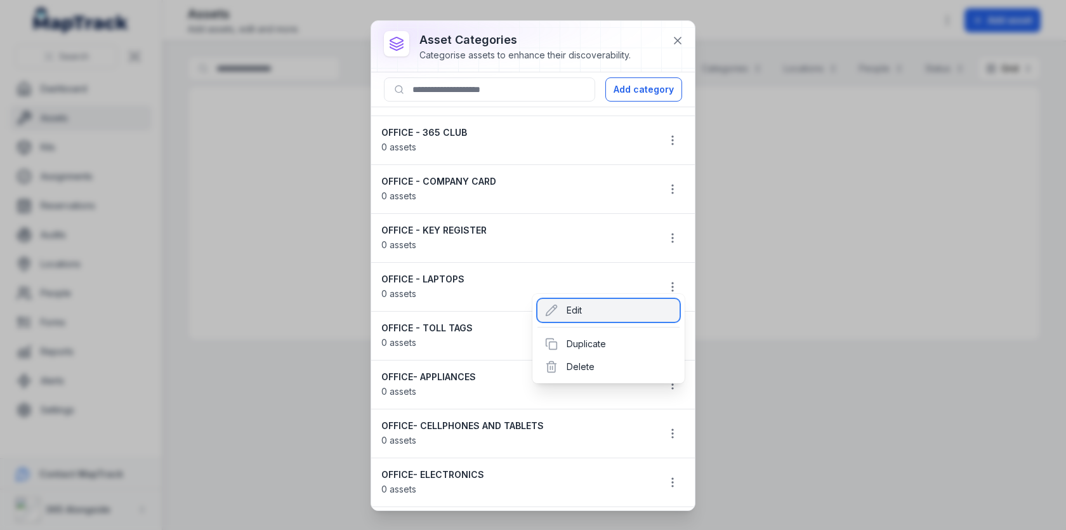
click at [596, 306] on div "Edit" at bounding box center [608, 310] width 142 height 23
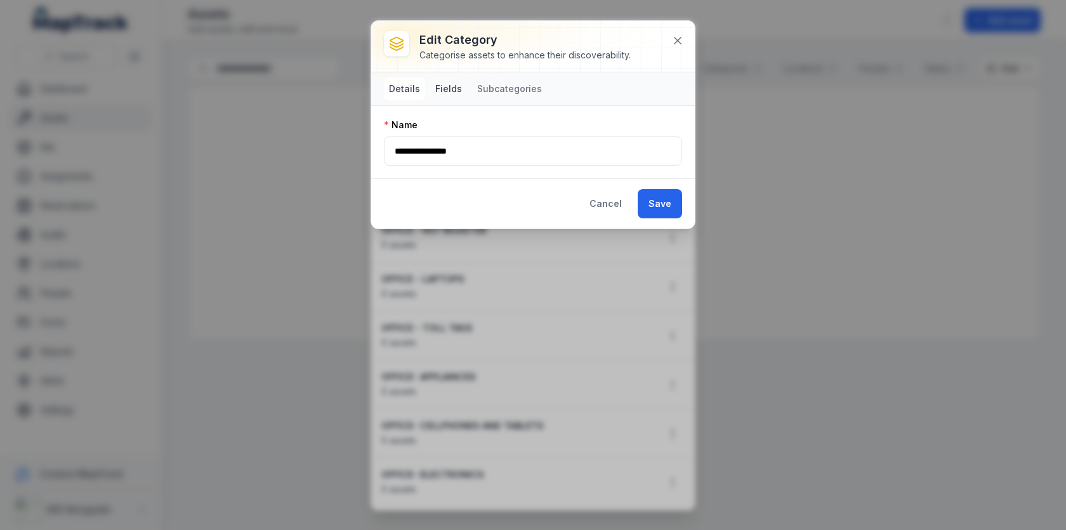
click at [457, 93] on button "Fields" at bounding box center [448, 88] width 37 height 23
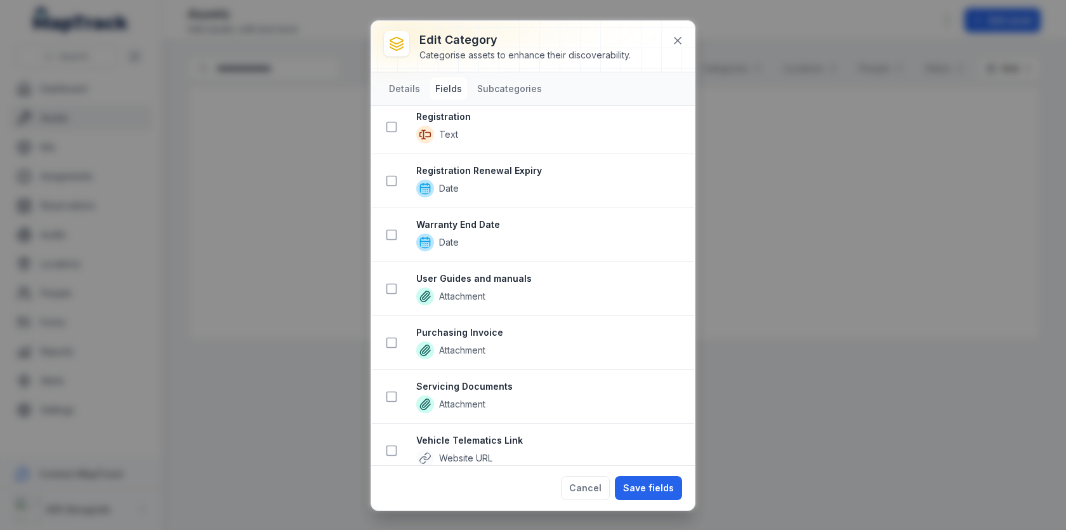
scroll to position [541, 0]
click at [681, 49] on button at bounding box center [677, 41] width 24 height 24
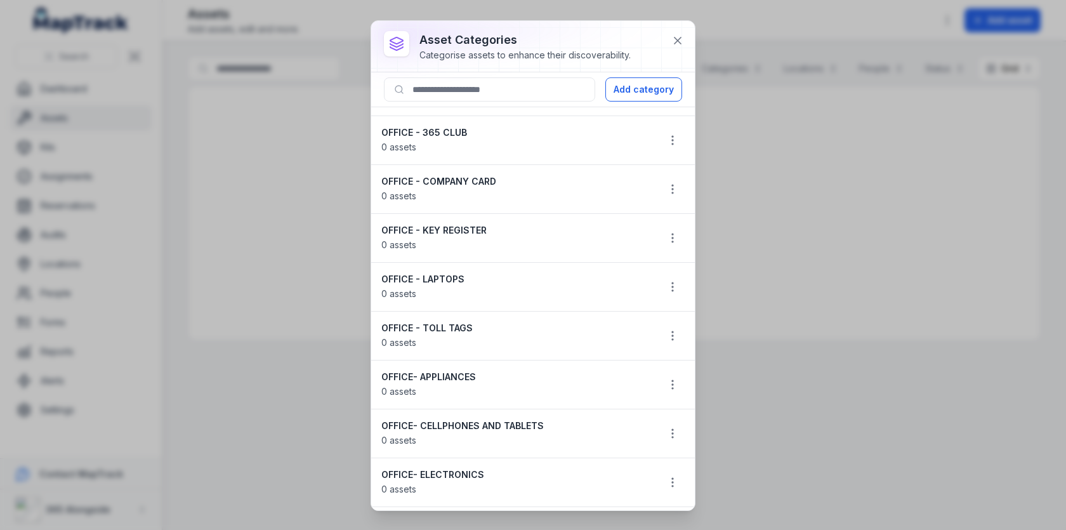
click at [249, 342] on div "asset categories Categorise assets to enhance their discoverability. Add catego…" at bounding box center [533, 265] width 1066 height 530
click at [679, 40] on icon at bounding box center [677, 40] width 13 height 13
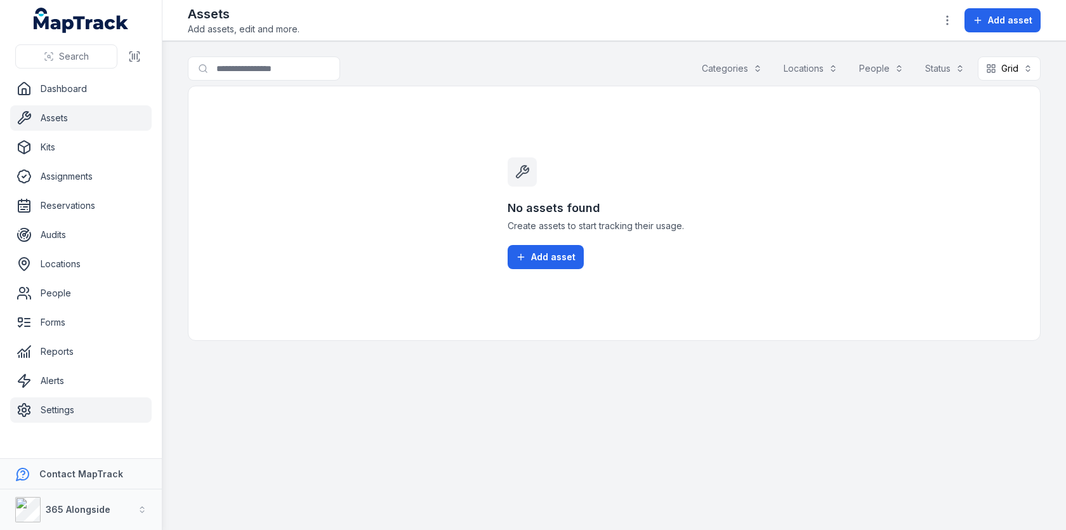
click at [94, 407] on link "Settings" at bounding box center [80, 409] width 141 height 25
